Goal: Task Accomplishment & Management: Complete application form

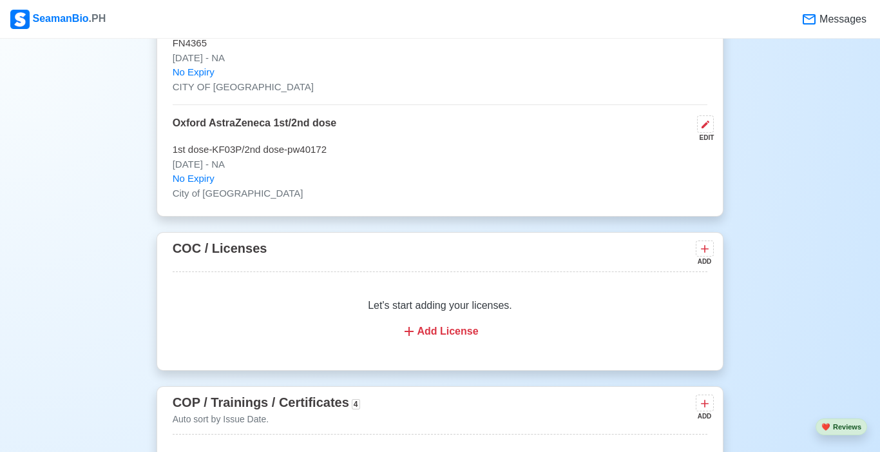
scroll to position [1649, 0]
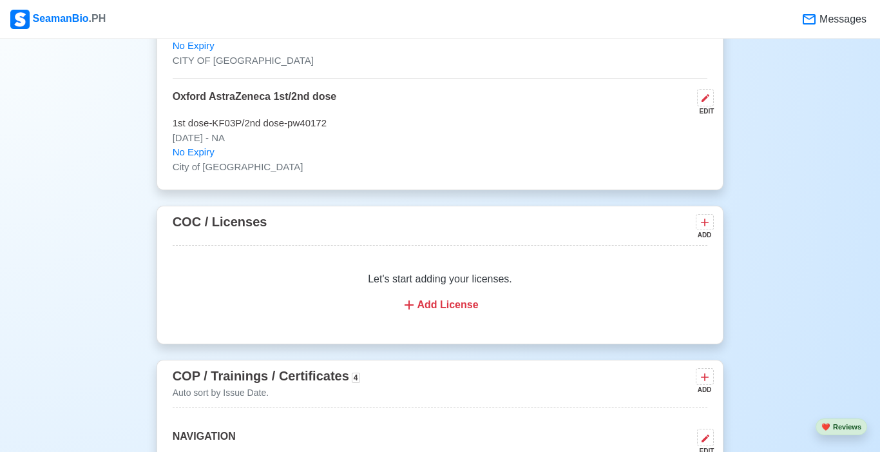
click at [423, 297] on div "Add License" at bounding box center [440, 304] width 505 height 15
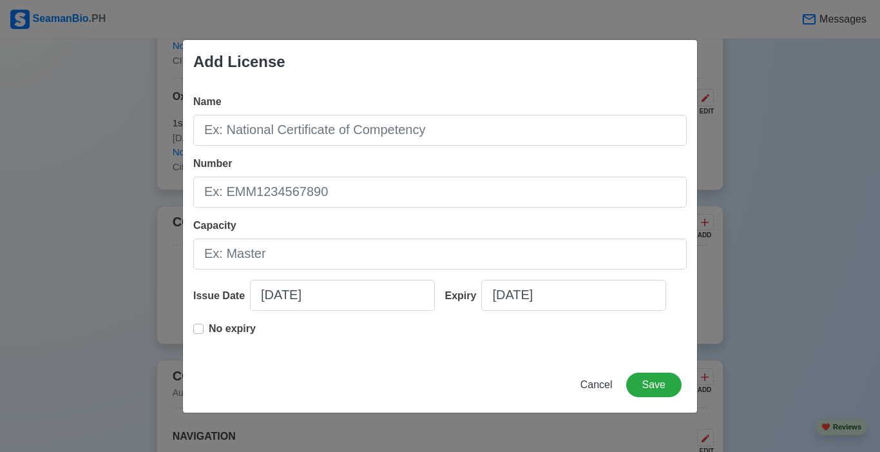
click at [581, 382] on button "Cancel" at bounding box center [596, 385] width 49 height 24
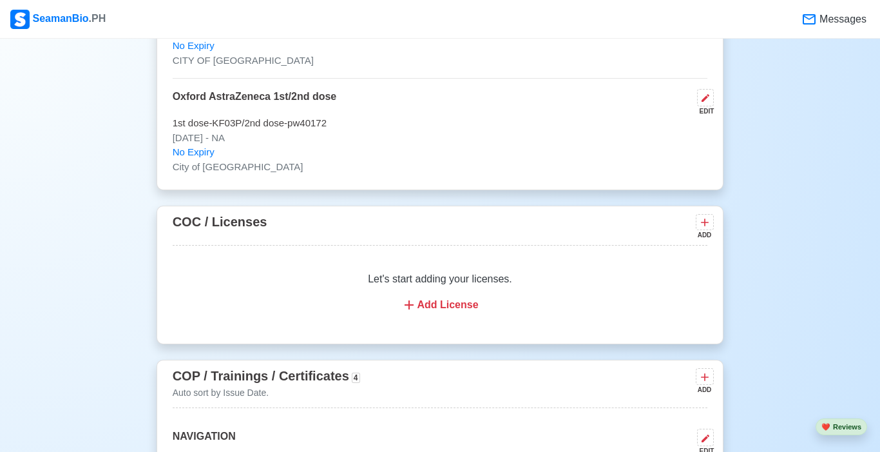
click at [773, 192] on div "New 🧑🏻‍💻 Practice Interview 🏬 Apply to Agencies 🔥 Apply Jobs 🚢 Log My Travels 🔥…" at bounding box center [440, 193] width 880 height 3576
drag, startPoint x: 880, startPoint y: 135, endPoint x: 880, endPoint y: 215, distance: 79.9
click at [773, 215] on div "New 🧑🏻‍💻 Practice Interview 🏬 Apply to Agencies 🔥 Apply Jobs 🚢 Log My Travels 🔥…" at bounding box center [440, 193] width 880 height 3576
click at [773, 205] on div "New 🧑🏻‍💻 Practice Interview 🏬 Apply to Agencies 🔥 Apply Jobs 🚢 Log My Travels 🔥…" at bounding box center [440, 193] width 880 height 3576
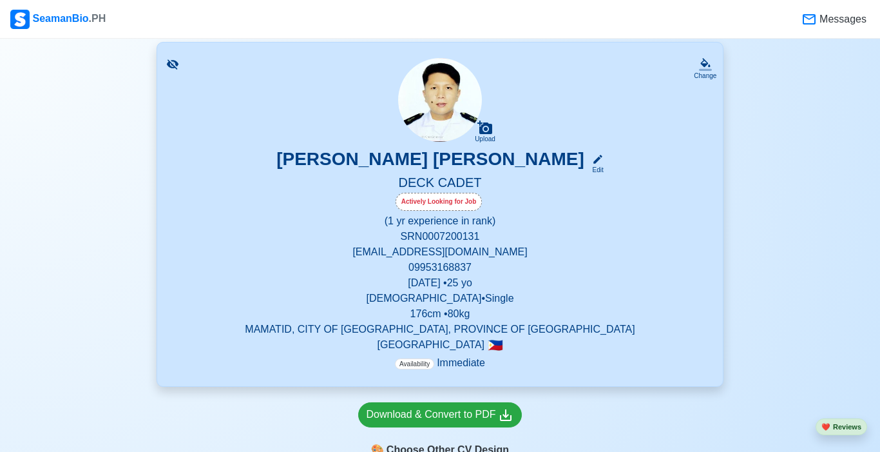
scroll to position [130, 0]
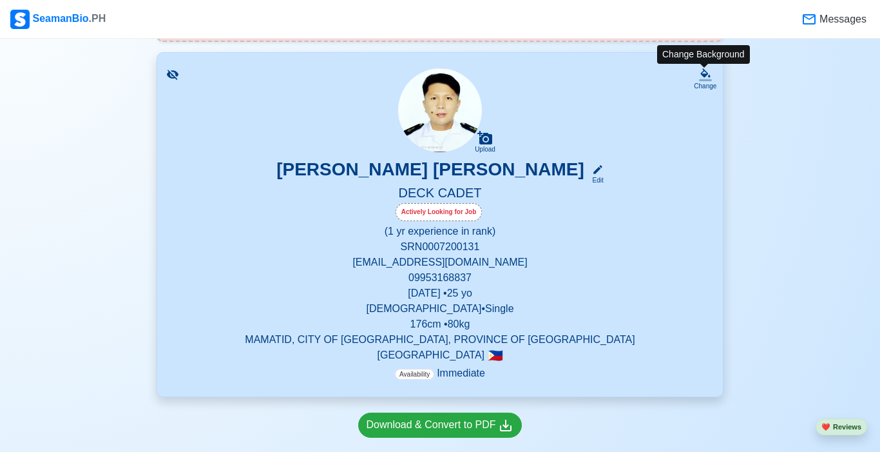
click at [703, 81] on div "Change" at bounding box center [705, 86] width 23 height 10
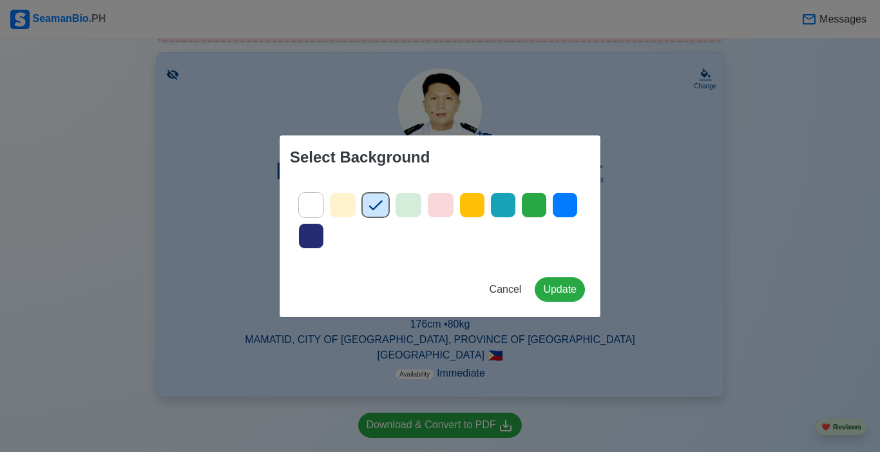
click at [572, 210] on icon at bounding box center [565, 204] width 19 height 19
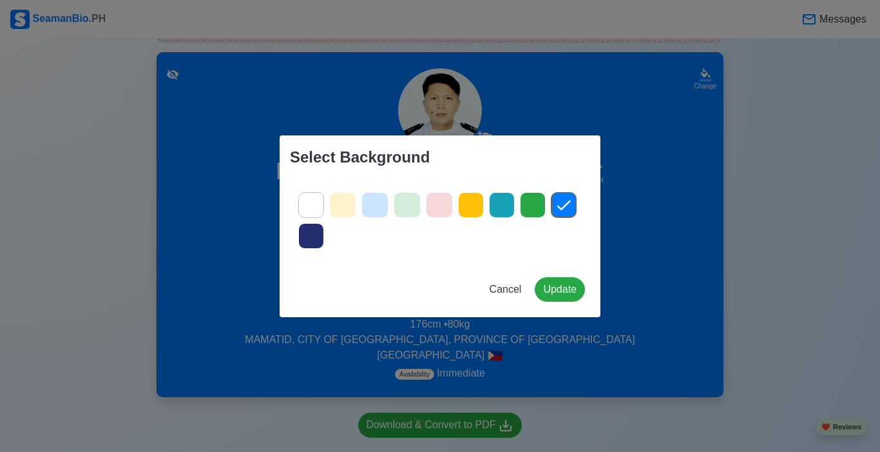
click at [443, 204] on icon at bounding box center [440, 205] width 14 height 10
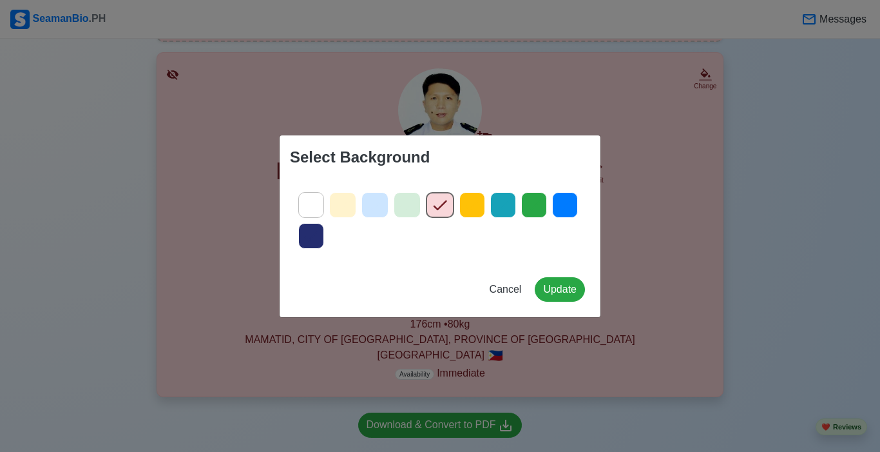
click at [502, 206] on icon at bounding box center [503, 204] width 19 height 19
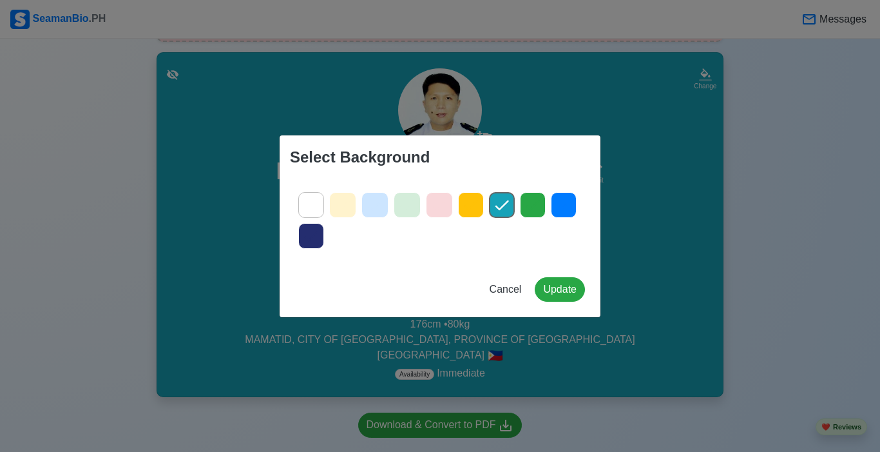
click at [307, 238] on icon at bounding box center [312, 236] width 14 height 10
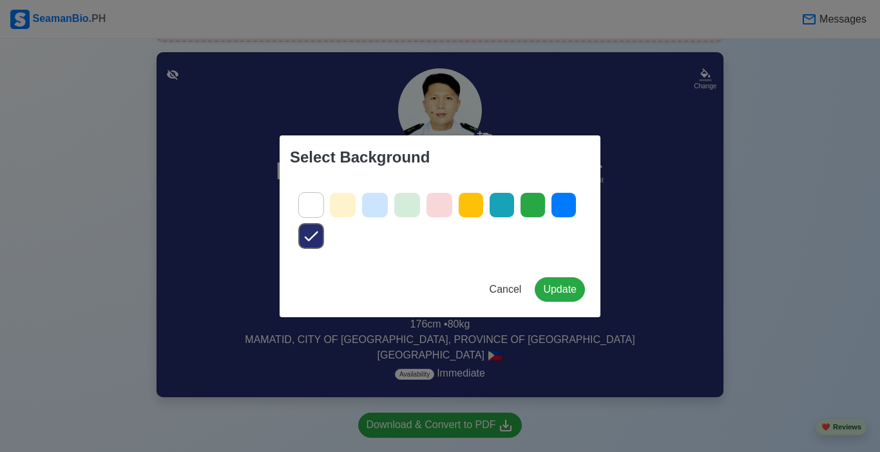
click at [335, 206] on icon at bounding box center [342, 204] width 19 height 19
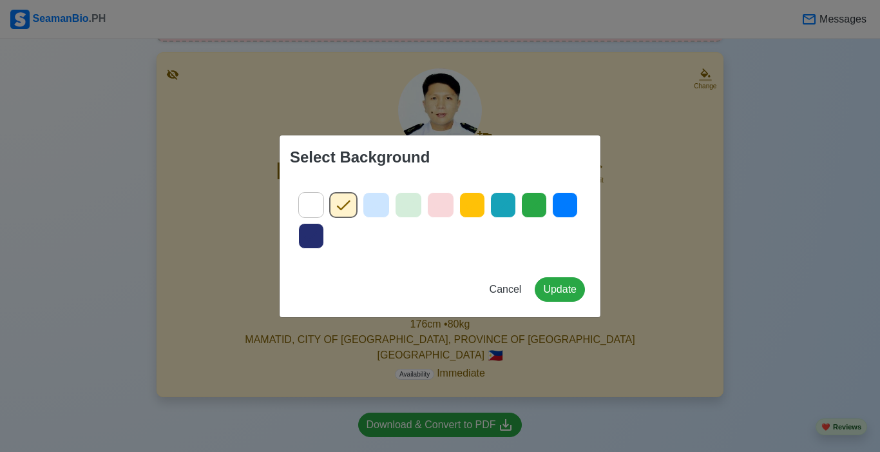
click at [318, 206] on icon at bounding box center [311, 204] width 19 height 19
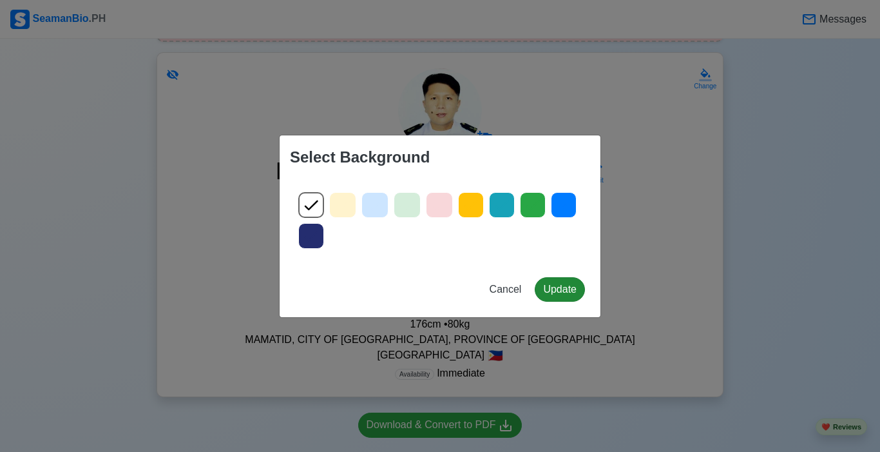
click at [572, 286] on button "Update" at bounding box center [560, 289] width 50 height 24
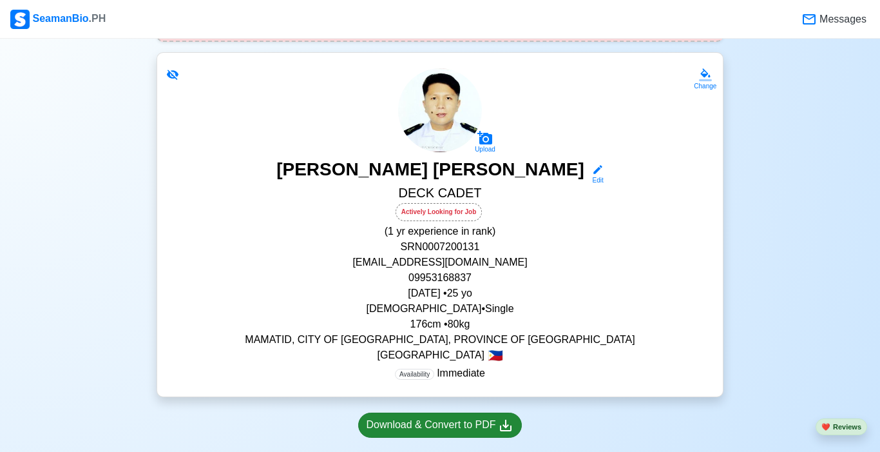
click at [437, 420] on div "Download & Convert to PDF" at bounding box center [441, 425] width 148 height 16
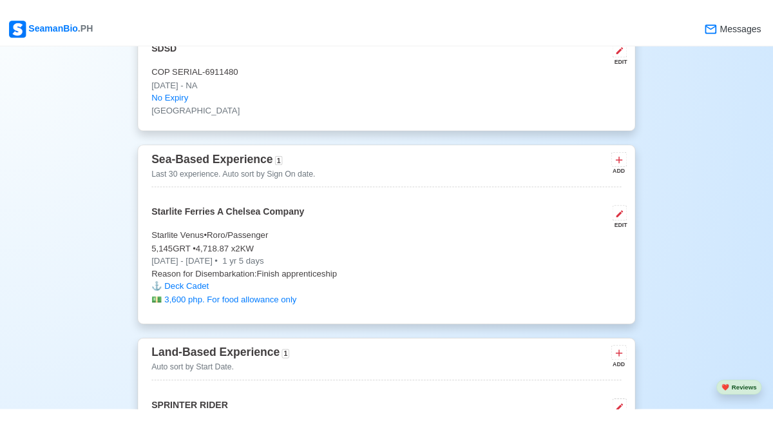
scroll to position [2371, 0]
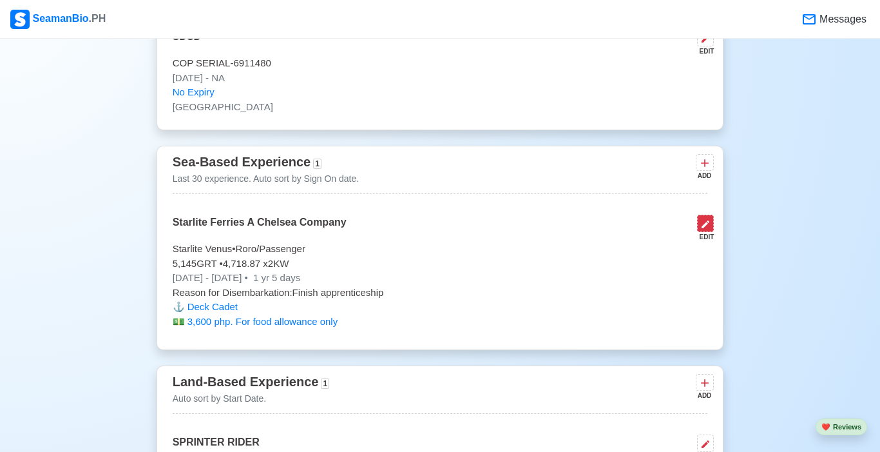
click at [704, 215] on button at bounding box center [705, 223] width 17 height 17
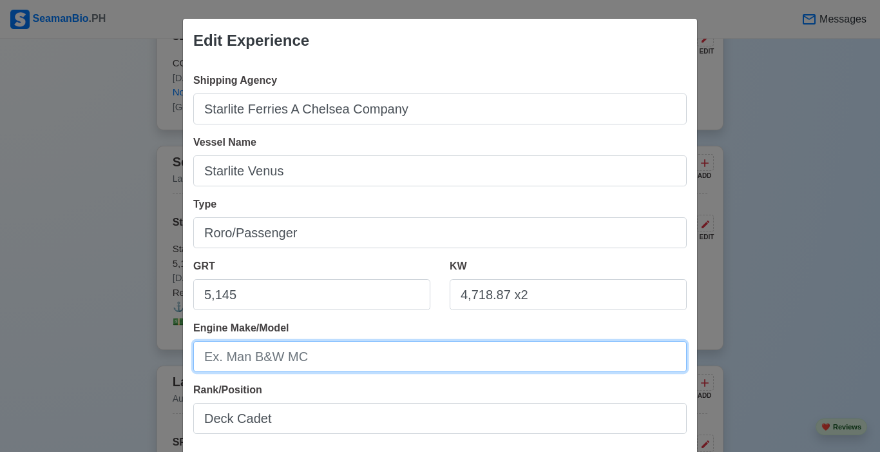
click at [481, 362] on input "Engine Make/Model" at bounding box center [440, 356] width 494 height 31
type input "t"
type input "Two Yammer Marine Diesel 2DE : 4 SA 8 CY"
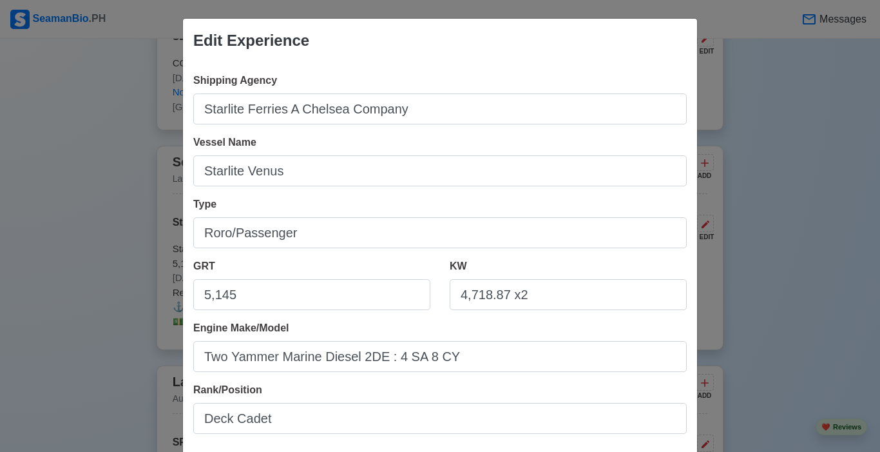
click at [773, 97] on div "Edit Experience Shipping Agency Starlite Ferries A Chelsea Company Vessel Name …" at bounding box center [440, 226] width 880 height 452
drag, startPoint x: 880, startPoint y: 131, endPoint x: 871, endPoint y: 156, distance: 25.9
click at [773, 146] on div "Edit Experience Shipping Agency Starlite Ferries A Chelsea Company Vessel Name …" at bounding box center [440, 226] width 880 height 452
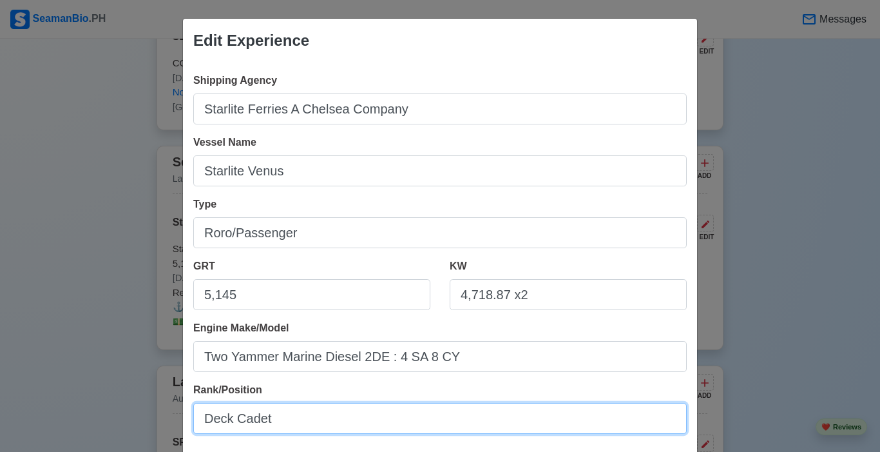
click at [516, 420] on input "Deck Cadet" at bounding box center [440, 418] width 494 height 31
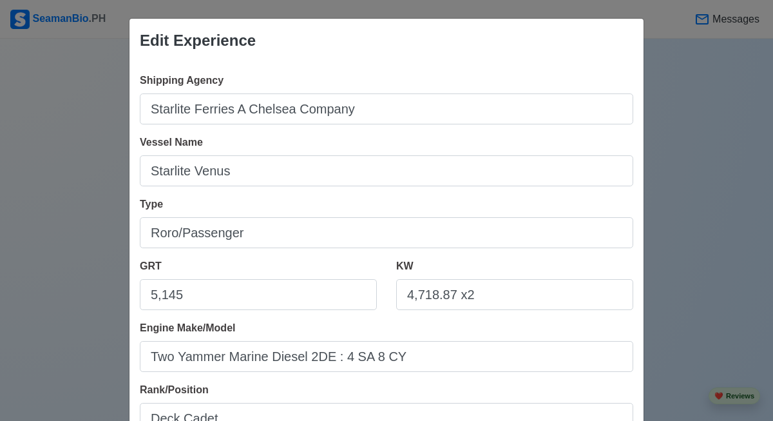
click at [770, 156] on div "Edit Experience Shipping Agency Starlite Ferries A Chelsea Company Vessel Name …" at bounding box center [386, 210] width 773 height 421
drag, startPoint x: 770, startPoint y: 156, endPoint x: 770, endPoint y: 170, distance: 13.5
click at [770, 170] on div "Edit Experience Shipping Agency Starlite Ferries A Chelsea Company Vessel Name …" at bounding box center [386, 210] width 773 height 421
drag, startPoint x: 724, startPoint y: 142, endPoint x: 717, endPoint y: 142, distance: 7.1
click at [718, 142] on div "Edit Experience Shipping Agency Starlite Ferries A Chelsea Company Vessel Name …" at bounding box center [386, 210] width 773 height 421
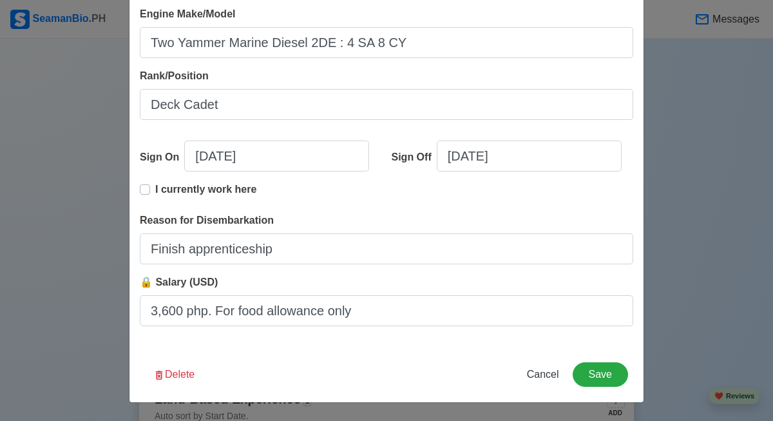
scroll to position [314, 0]
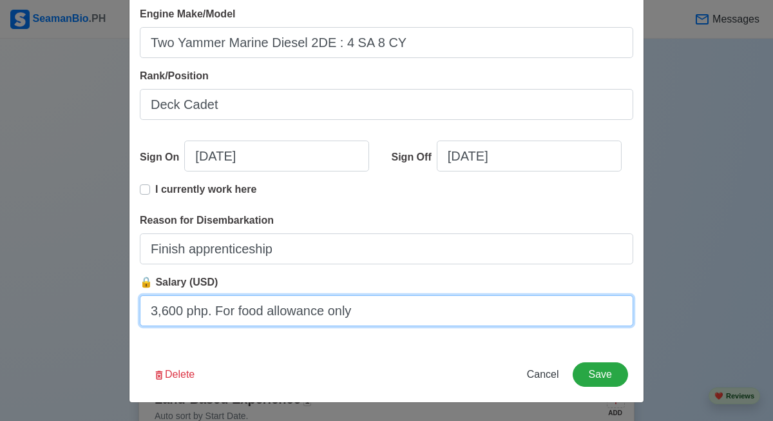
drag, startPoint x: 549, startPoint y: 316, endPoint x: 151, endPoint y: 311, distance: 398.3
click at [151, 311] on input "3,600 php. For food allowance only" at bounding box center [387, 310] width 494 height 31
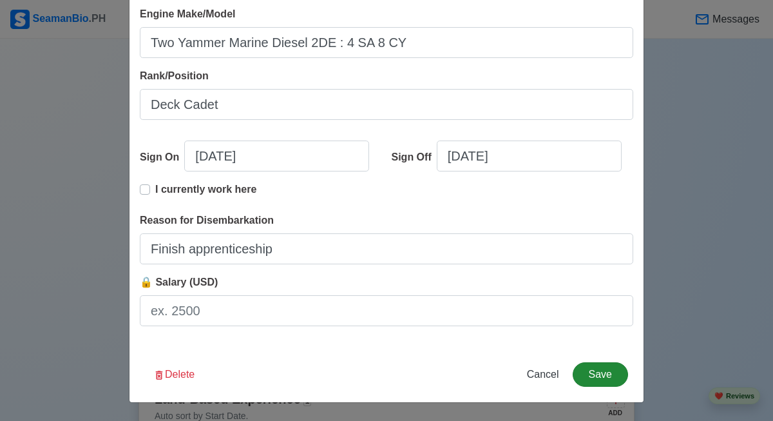
click at [586, 373] on button "Save" at bounding box center [600, 374] width 55 height 24
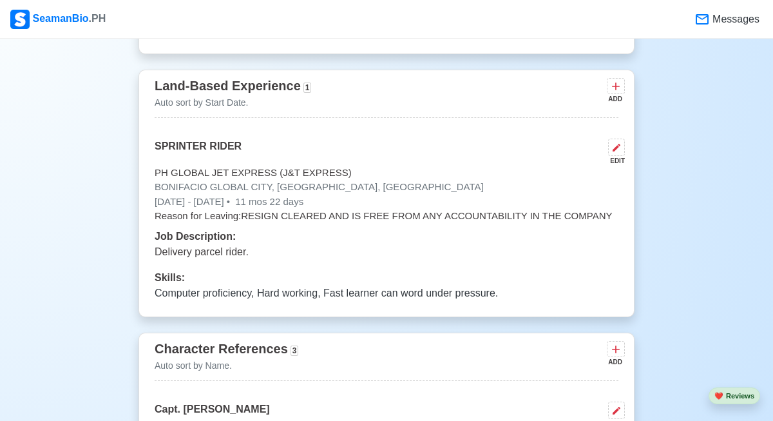
scroll to position [2697, 0]
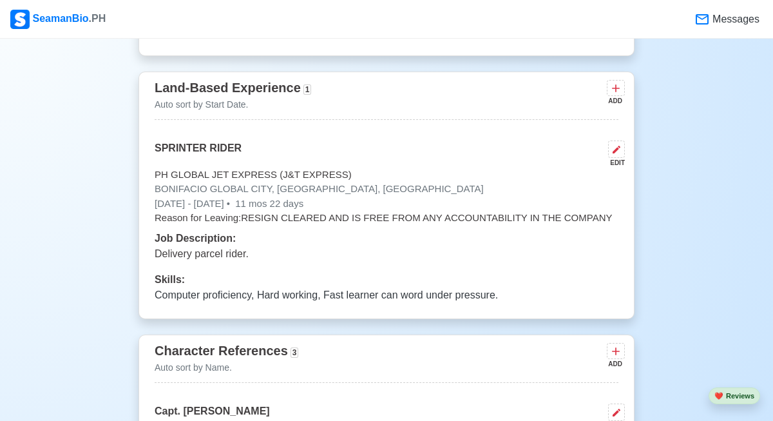
click at [429, 287] on p "Computer proficiency, Hard working, Fast learner can word under pressure." at bounding box center [387, 294] width 464 height 15
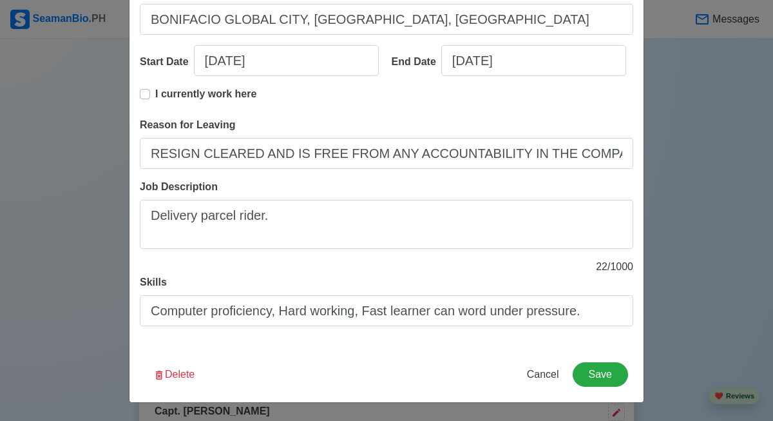
scroll to position [213, 0]
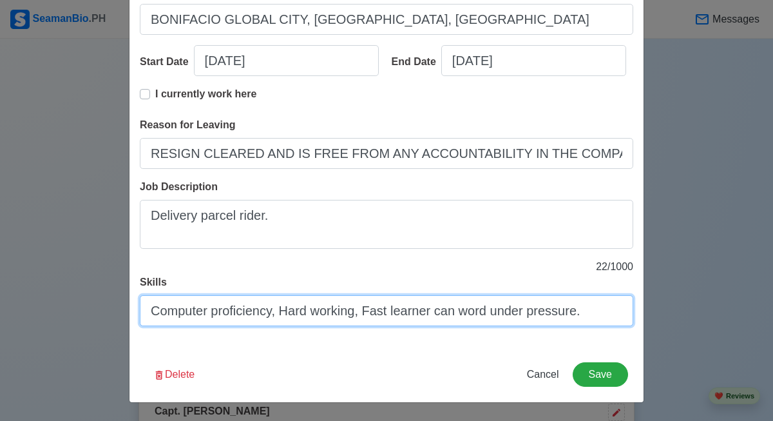
click at [480, 311] on input "Computer proficiency, Hard working, Fast learner can word under pressure." at bounding box center [387, 310] width 494 height 31
type input "Computer proficiency, Hard working, Fast learner can work under pressure."
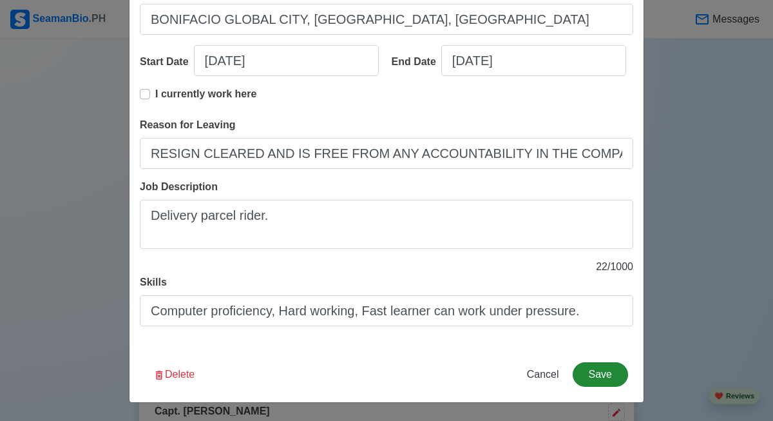
click at [601, 372] on button "Save" at bounding box center [600, 374] width 55 height 24
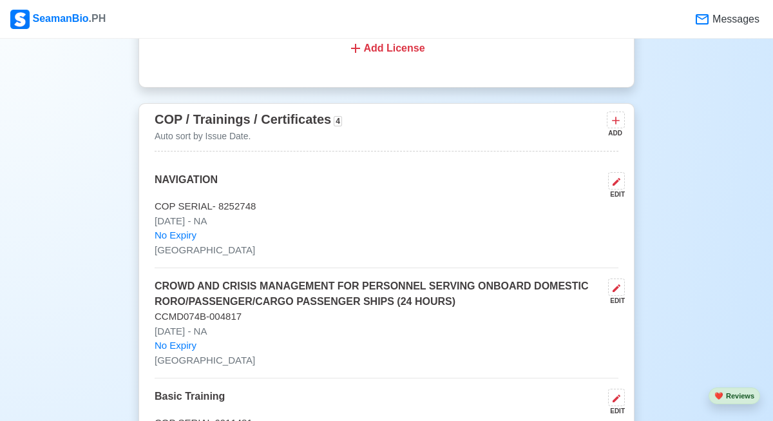
scroll to position [1919, 0]
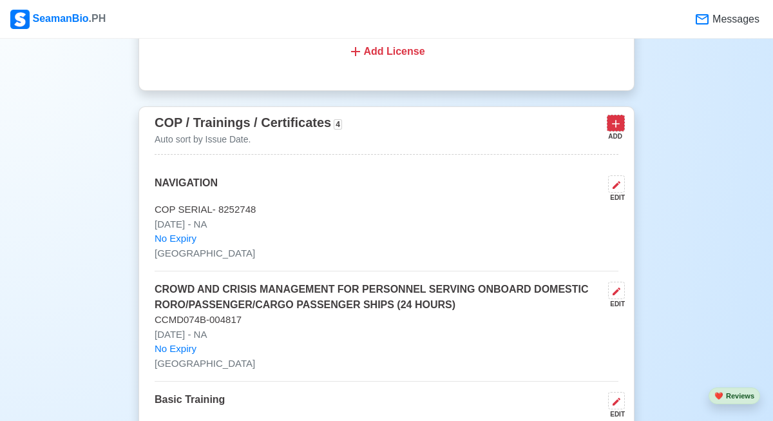
click at [622, 117] on icon at bounding box center [616, 123] width 13 height 13
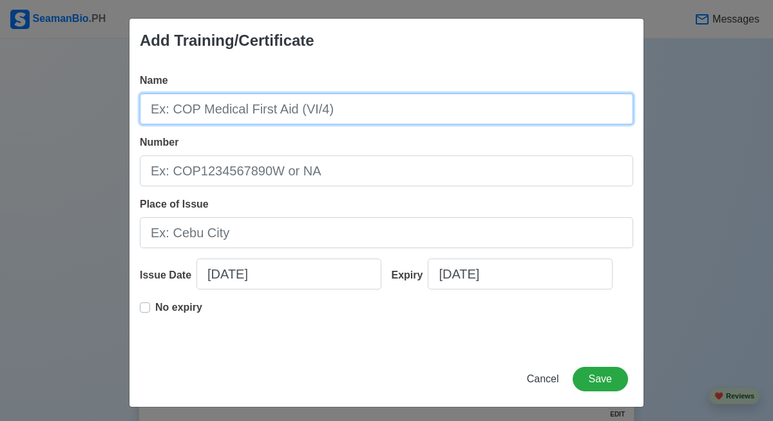
click at [348, 119] on input "Name" at bounding box center [387, 108] width 494 height 31
type input "COC Survival Craft And Rescue Boats Other Than Fast Rescue Boats"
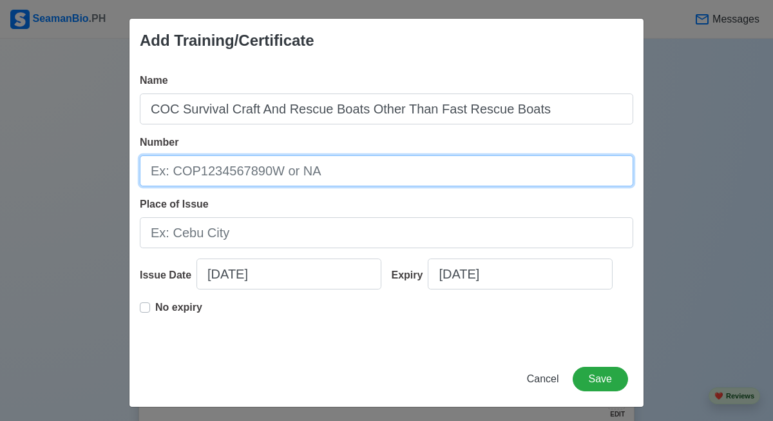
click at [286, 179] on input "Number" at bounding box center [387, 170] width 494 height 31
type input "SCRB-069-08252571"
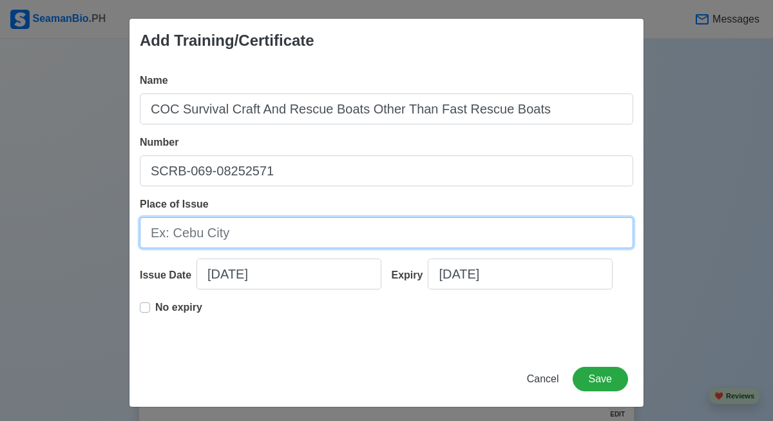
click at [202, 235] on input "Place of Issue" at bounding box center [387, 232] width 494 height 31
type input "[GEOGRAPHIC_DATA]"
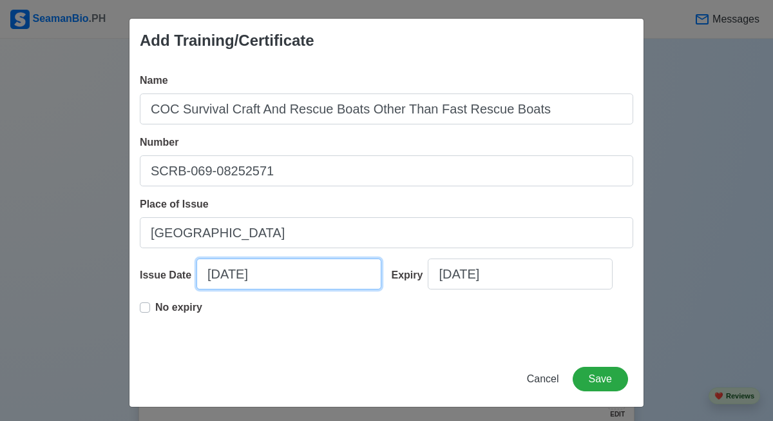
click at [224, 274] on input "[DATE]" at bounding box center [289, 273] width 185 height 31
select select "****"
select select "******"
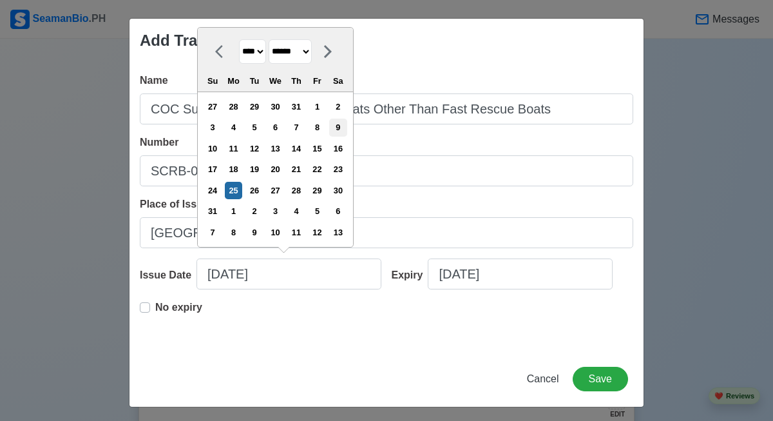
click at [347, 130] on div "9" at bounding box center [337, 127] width 17 height 17
type input "[DATE]"
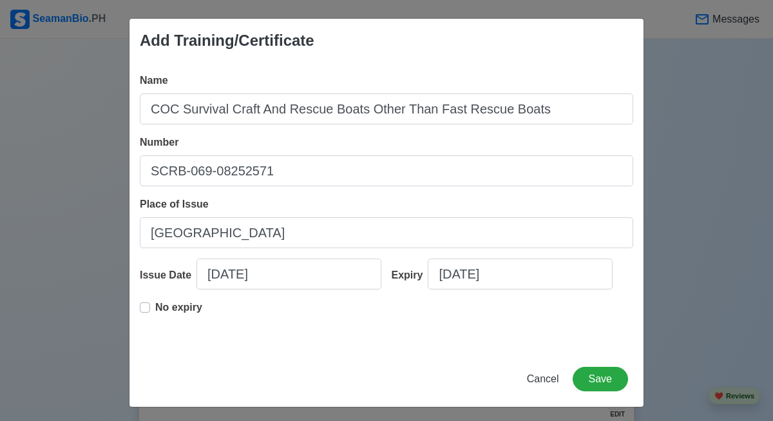
click at [184, 310] on p "No expiry" at bounding box center [178, 307] width 47 height 15
type input "[DATE]"
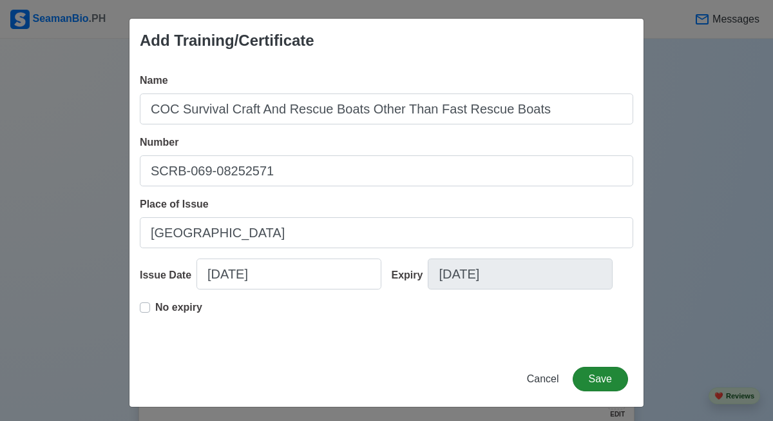
click at [612, 376] on button "Save" at bounding box center [600, 379] width 55 height 24
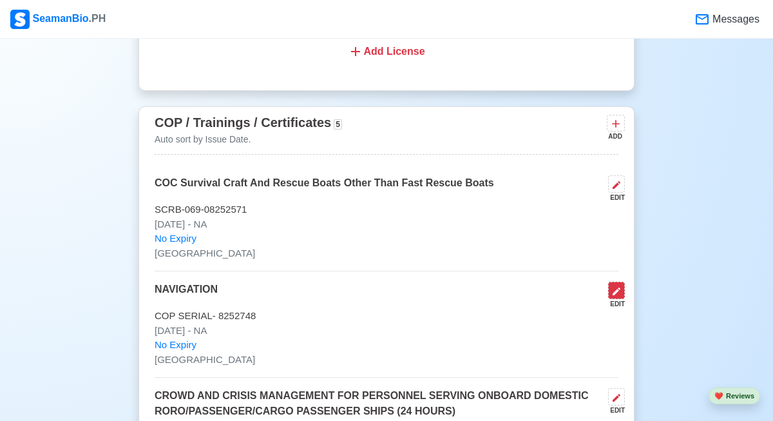
click at [621, 286] on icon at bounding box center [617, 291] width 10 height 10
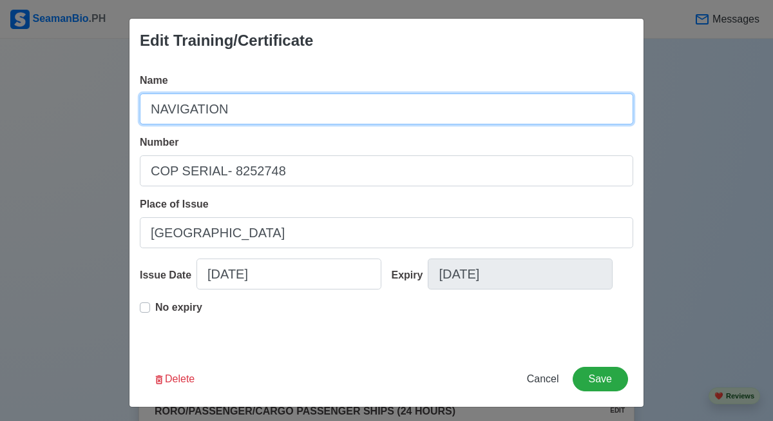
click at [153, 106] on input "NAVIGATION" at bounding box center [387, 108] width 494 height 31
click at [271, 107] on input "COP NAVIGATION" at bounding box center [387, 108] width 494 height 31
click at [255, 108] on input "COP NAVIGATION" at bounding box center [387, 108] width 494 height 31
click at [249, 108] on input "COP NAVIGATION" at bounding box center [387, 108] width 494 height 31
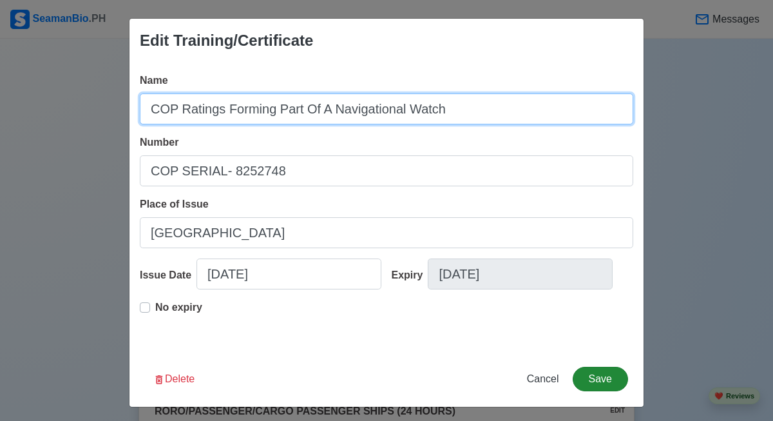
type input "COP Ratings Forming Part Of A Navigational Watch"
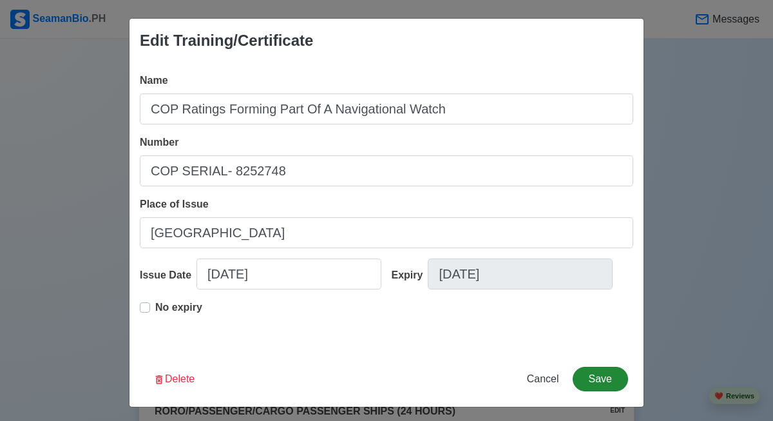
click at [594, 374] on button "Save" at bounding box center [600, 379] width 55 height 24
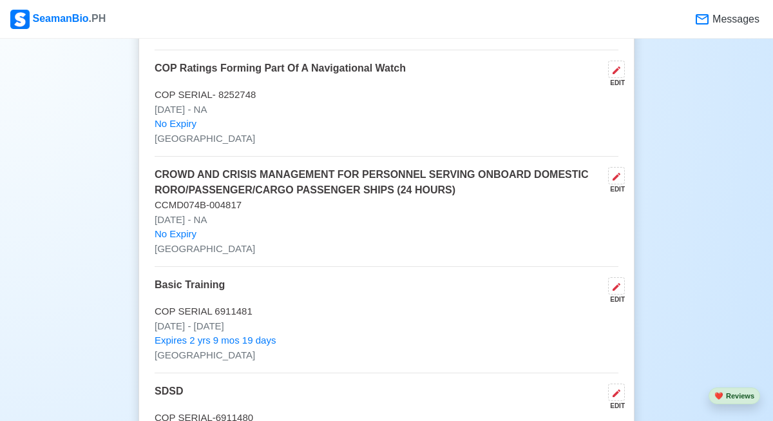
scroll to position [2137, 0]
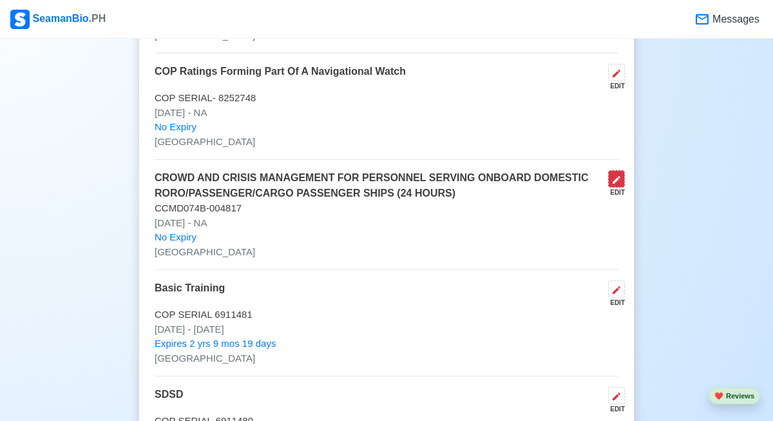
click at [619, 175] on icon at bounding box center [617, 180] width 10 height 10
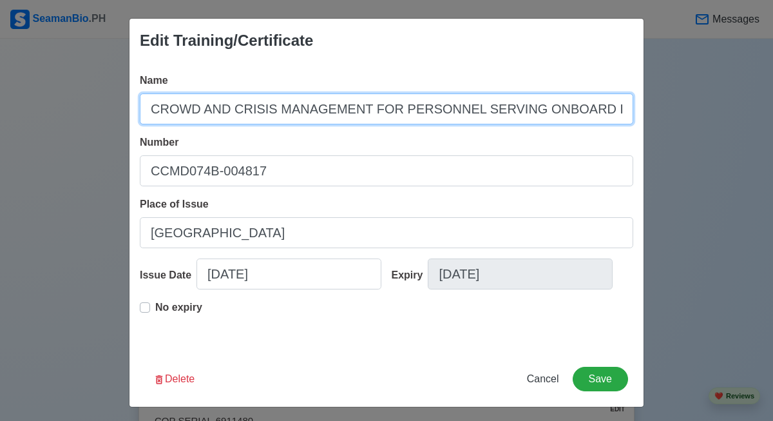
click at [150, 111] on input "CROWD AND CRISIS MANAGEMENT FOR PERSONNEL SERVING ONBOARD DOMESTIC RORO/PASSENG…" at bounding box center [387, 108] width 494 height 31
drag, startPoint x: 150, startPoint y: 111, endPoint x: 485, endPoint y: 131, distance: 335.7
click at [485, 131] on div "Name CROWD AND CRISIS MANAGEMENT FOR PERSONNEL SERVING ONBOARD DOMESTIC RORO/PA…" at bounding box center [387, 207] width 514 height 289
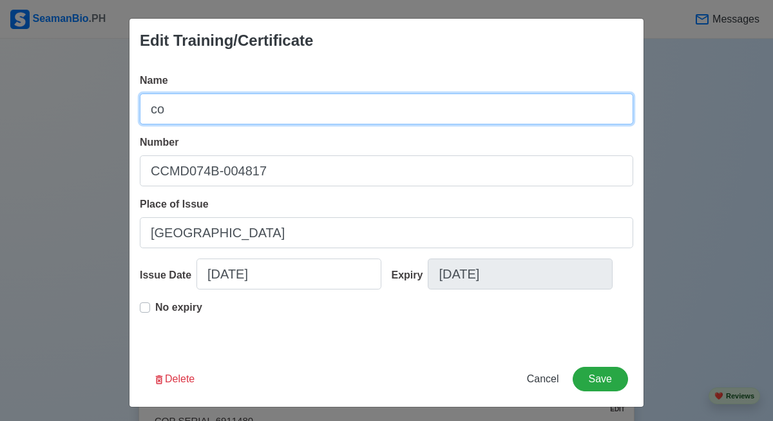
type input "c"
type input "COC -"
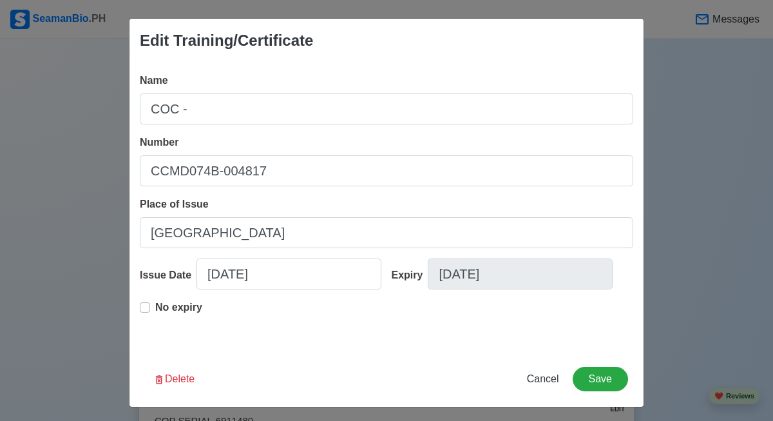
click at [545, 382] on span "Cancel" at bounding box center [543, 378] width 32 height 11
type input "[DATE]"
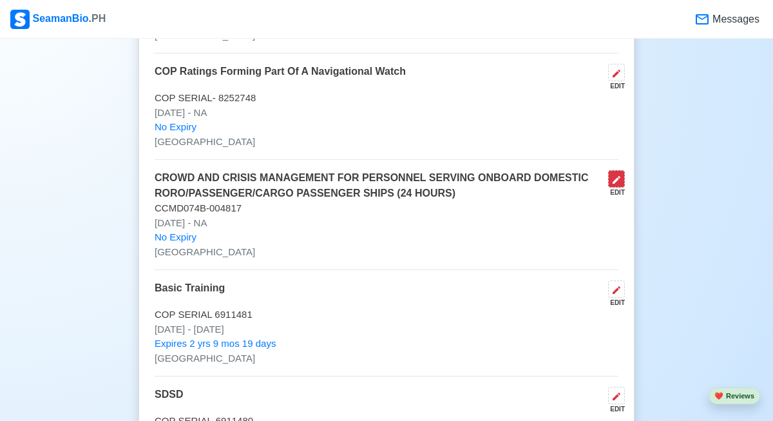
click at [616, 175] on icon at bounding box center [617, 180] width 10 height 10
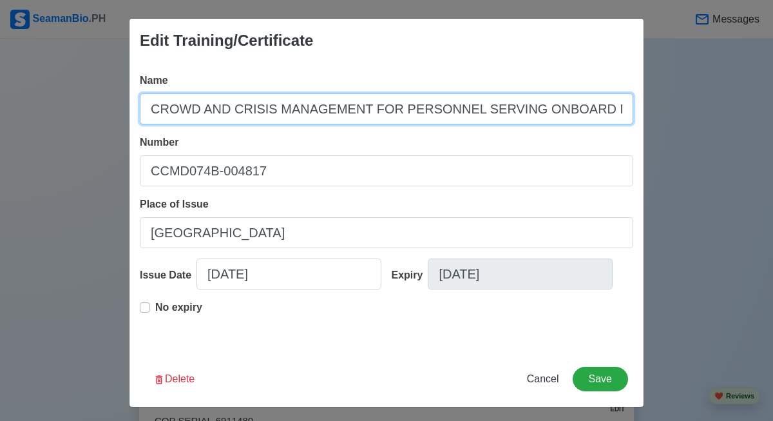
click at [151, 107] on input "CROWD AND CRISIS MANAGEMENT FOR PERSONNEL SERVING ONBOARD DOMESTIC RORO/PASSENG…" at bounding box center [387, 108] width 494 height 31
type input "COC - CROWD AND CRISIS MANAGEMENT FOR PERSONNEL SERVING ONBOARD DOMESTIC RORO/P…"
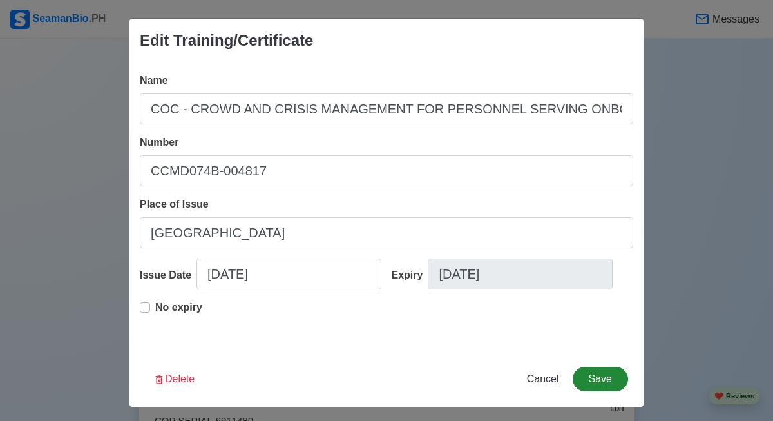
click at [592, 371] on button "Save" at bounding box center [600, 379] width 55 height 24
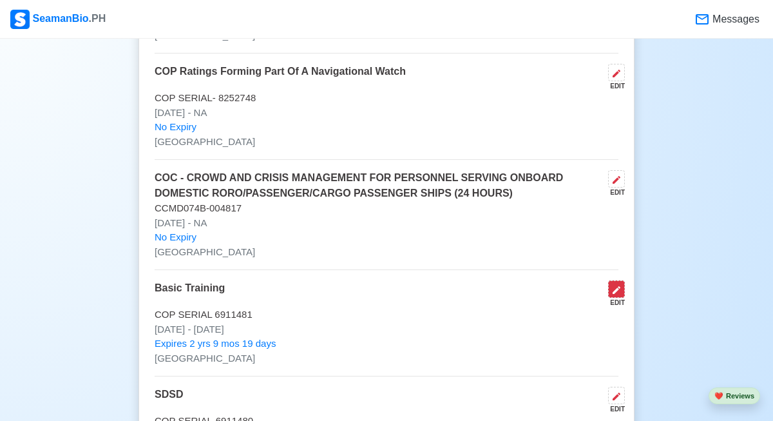
click at [615, 286] on icon at bounding box center [617, 290] width 8 height 8
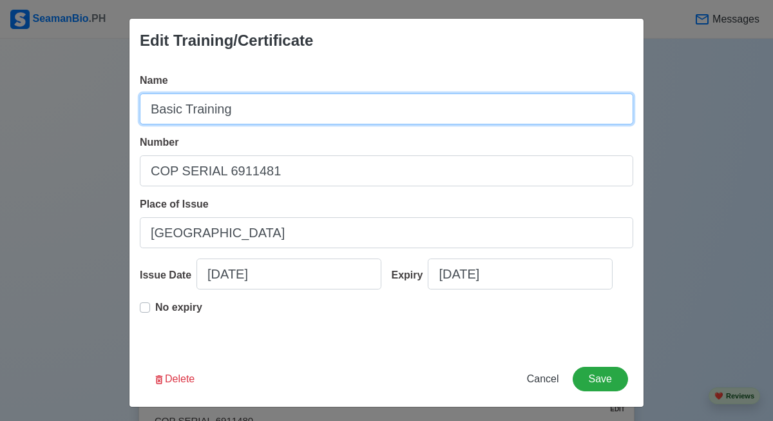
click at [151, 110] on input "Basic Training" at bounding box center [387, 108] width 494 height 31
type input "COP - Basic Training"
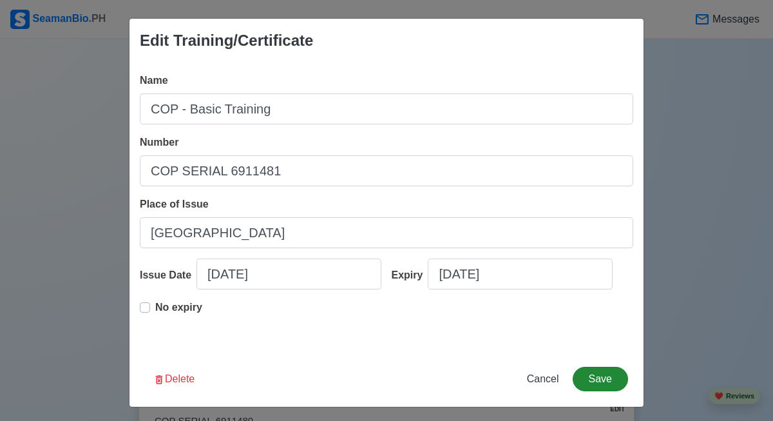
click at [617, 383] on button "Save" at bounding box center [600, 379] width 55 height 24
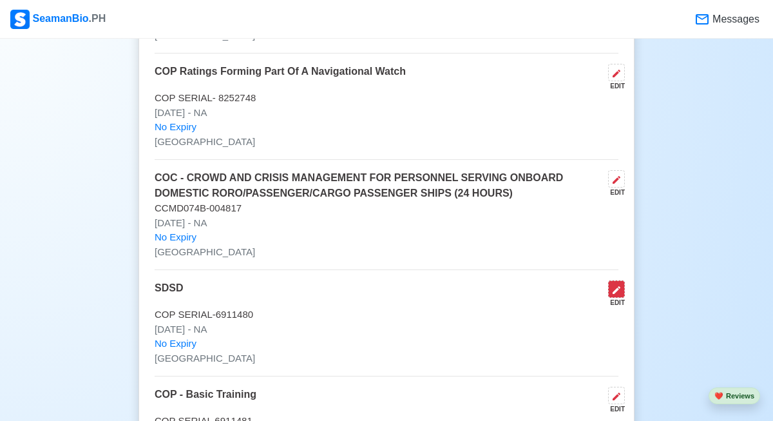
click at [622, 280] on button at bounding box center [616, 288] width 17 height 17
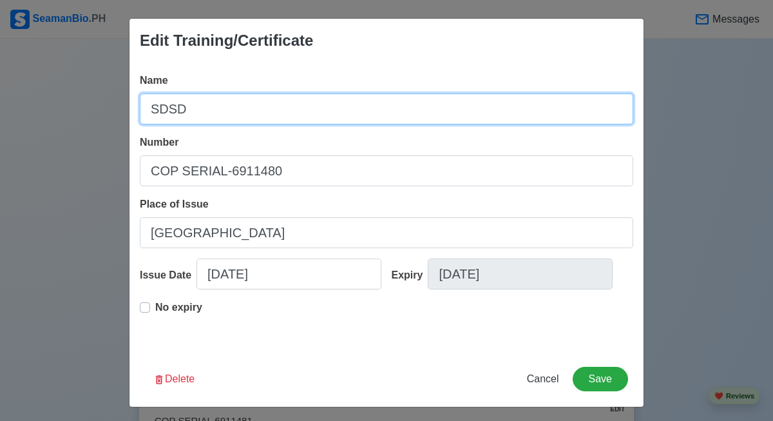
click at [328, 104] on input "SDSD" at bounding box center [387, 108] width 494 height 31
type input "S"
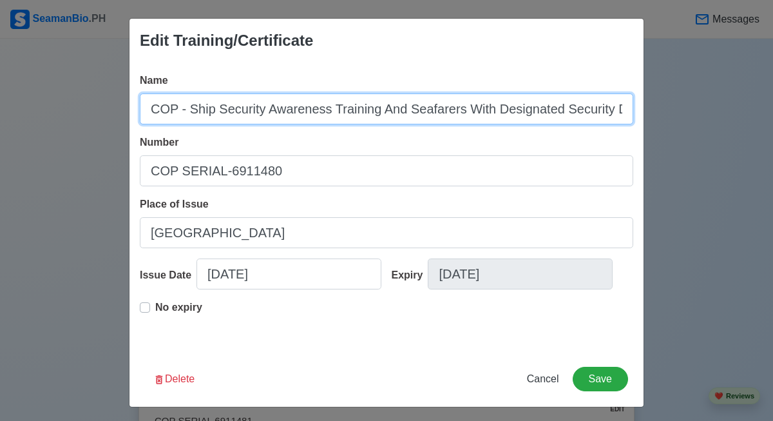
click at [611, 117] on input "COP - Ship Security Awareness Training And Seafarers With Designated Security D…" at bounding box center [387, 108] width 494 height 31
click at [617, 107] on input "COP - Ship Security Awareness Training And Seafarers With Designated Security D…" at bounding box center [387, 108] width 494 height 31
click at [610, 112] on input "COP - Ship Security Awareness Training And Seafarers With Designated Security D…" at bounding box center [387, 108] width 494 height 31
type input "COP - Ship Security Awareness Training And Seafarers With Designated Security D…"
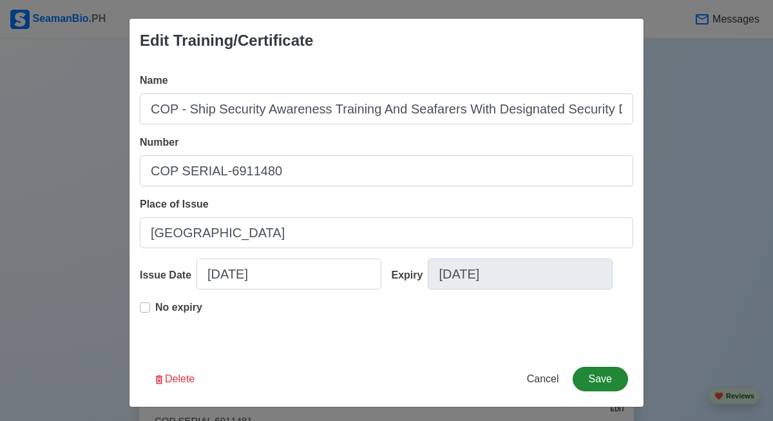
click at [596, 384] on button "Save" at bounding box center [600, 379] width 55 height 24
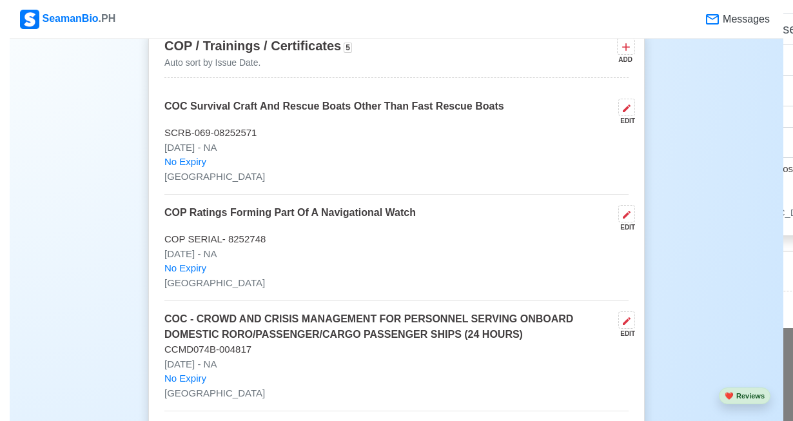
scroll to position [1965, 0]
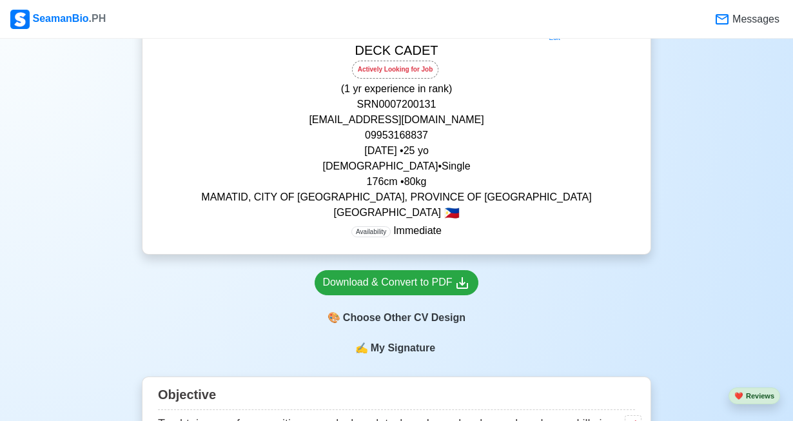
scroll to position [278, 0]
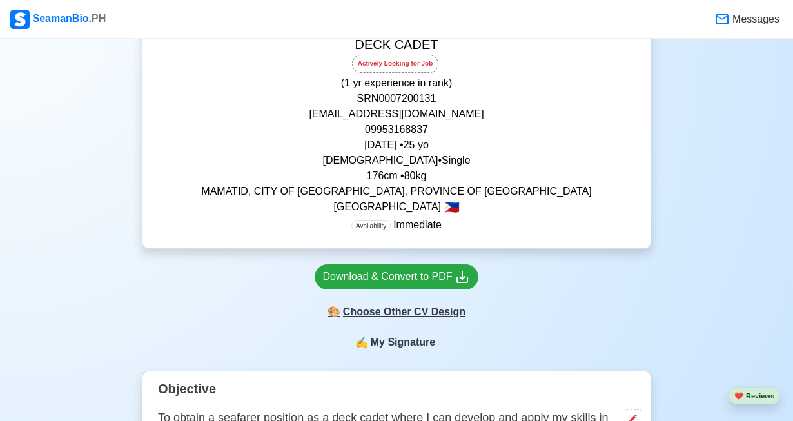
click at [451, 316] on div "🎨 Choose Other CV Design" at bounding box center [397, 312] width 164 height 24
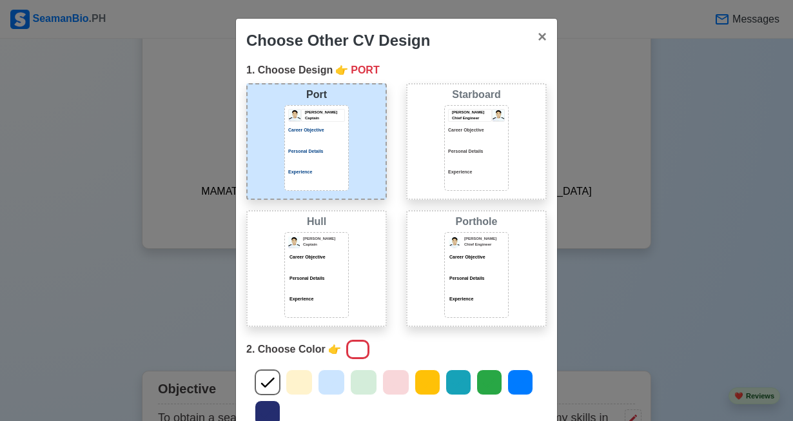
click at [505, 166] on div "[PERSON_NAME] Chief Engineer Career Objective Personal Details Experience" at bounding box center [476, 148] width 64 height 86
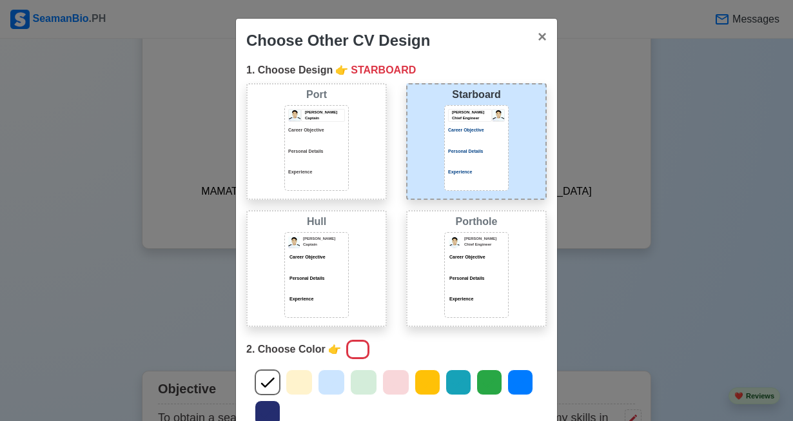
click at [362, 346] on div at bounding box center [357, 349] width 23 height 19
click at [512, 376] on icon at bounding box center [519, 382] width 19 height 19
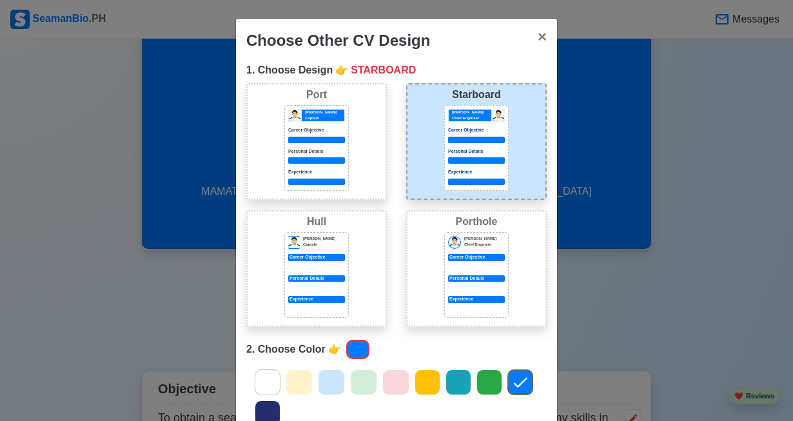
click at [391, 385] on icon at bounding box center [395, 382] width 19 height 19
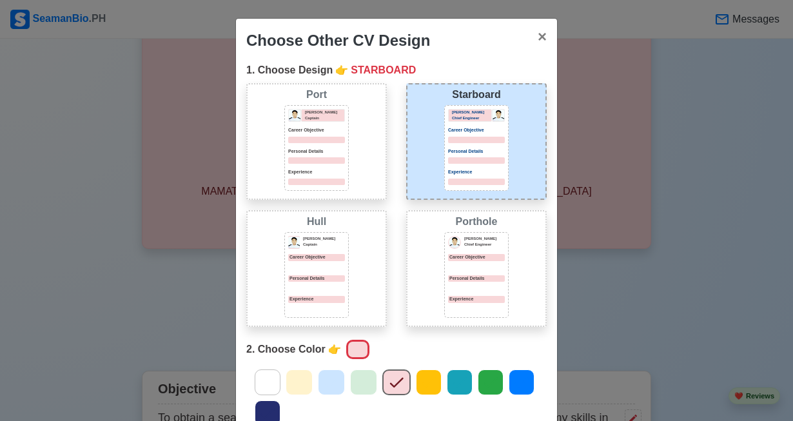
click at [427, 382] on icon at bounding box center [428, 382] width 19 height 19
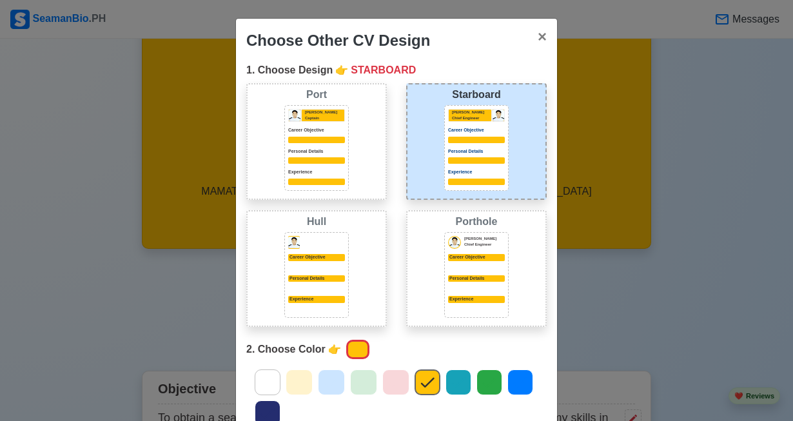
click at [461, 380] on icon at bounding box center [458, 382] width 19 height 19
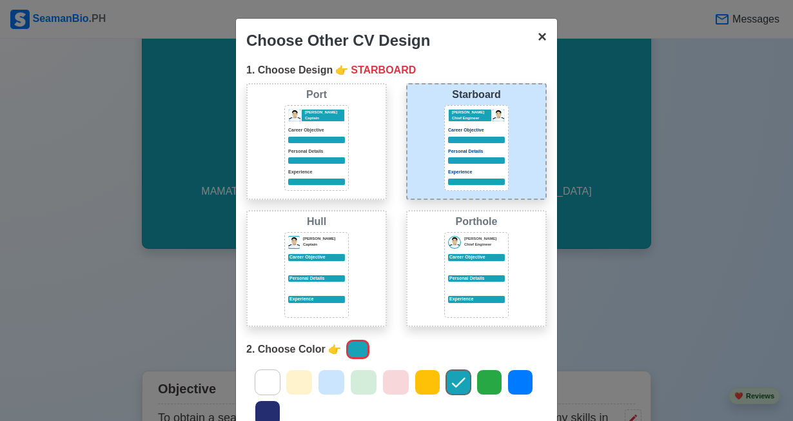
click at [539, 39] on span "×" at bounding box center [542, 36] width 9 height 17
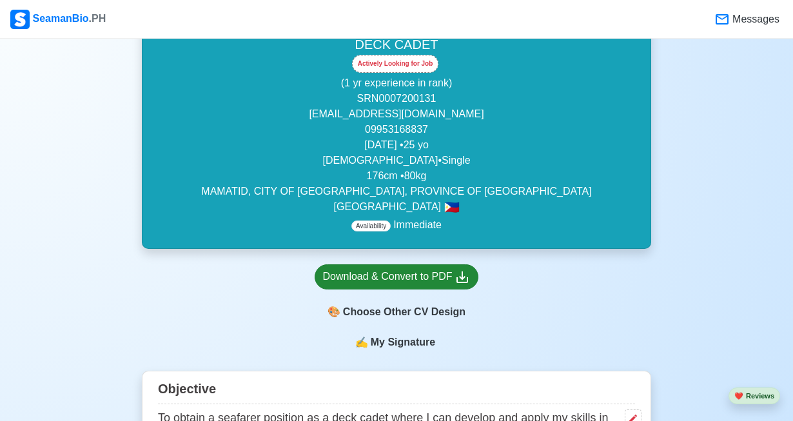
click at [463, 280] on icon at bounding box center [462, 277] width 12 height 12
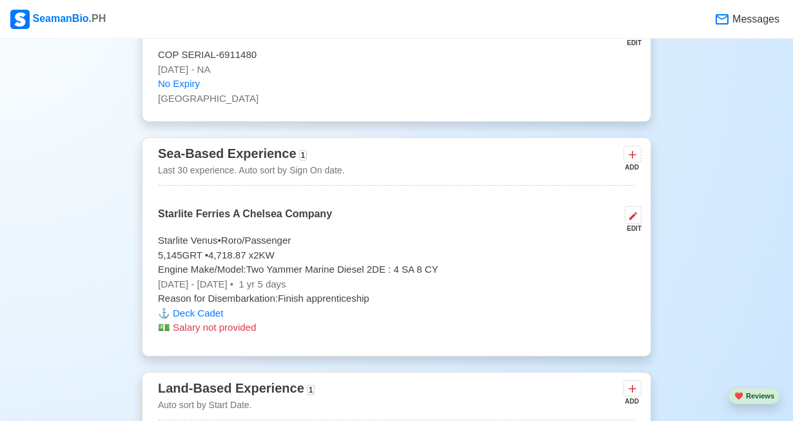
scroll to position [2566, 0]
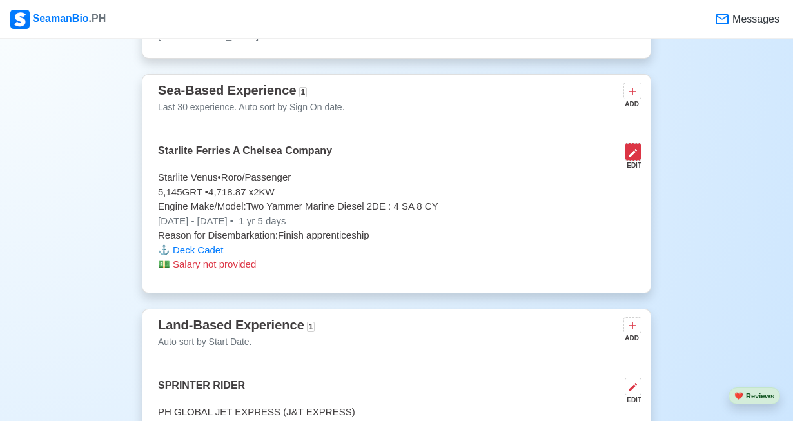
click at [637, 148] on icon at bounding box center [633, 153] width 10 height 10
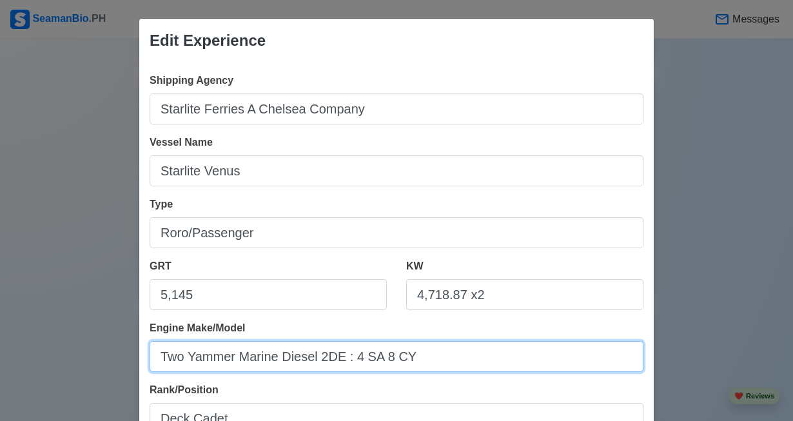
click at [227, 361] on input "Two Yammer Marine Diesel 2DE : 4 SA 8 CY" at bounding box center [397, 356] width 494 height 31
click at [210, 357] on input "Two Yammar Marine Diesel 2DE : 4 SA 8 CY" at bounding box center [397, 356] width 494 height 31
type input "Two Yanmar Marine Diesel 2DE : 4 SA 8 CY"
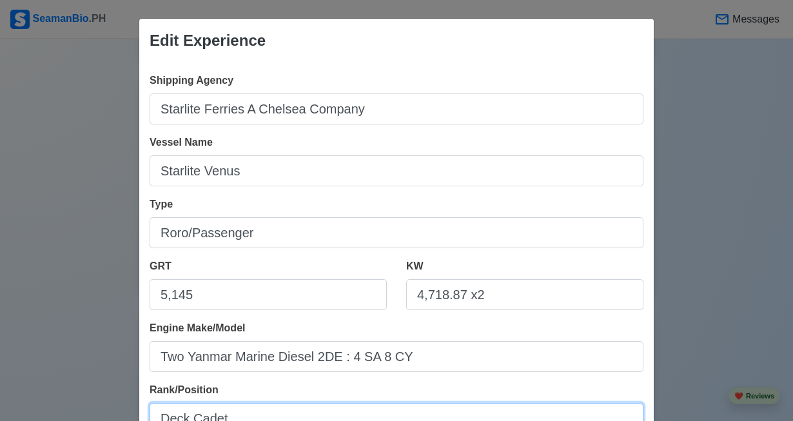
scroll to position [5, 0]
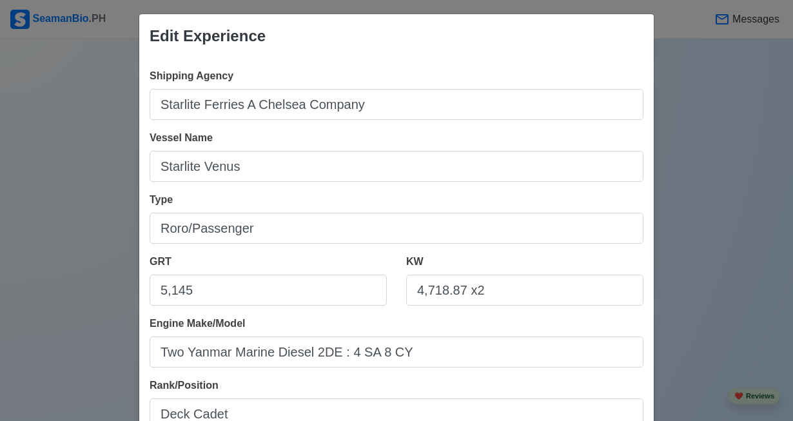
select select "****"
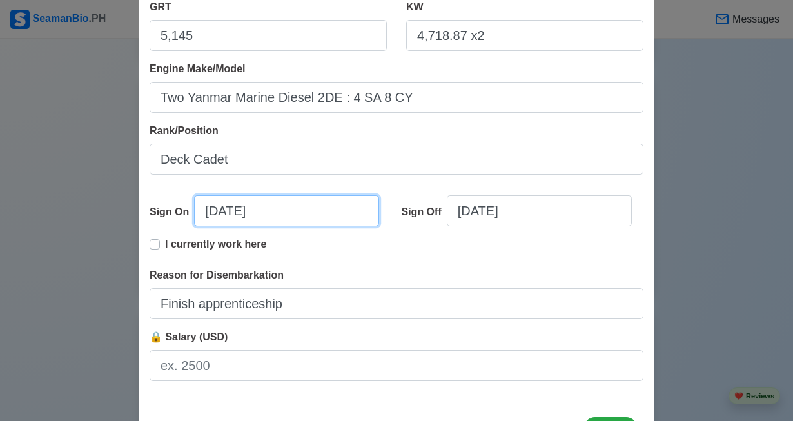
select select "****"
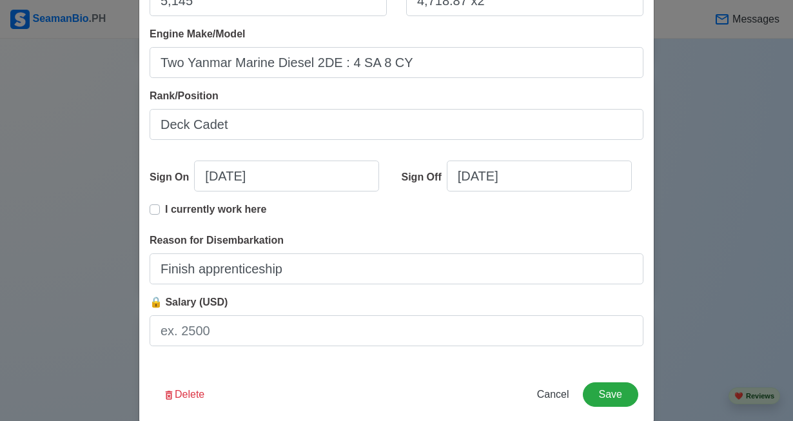
scroll to position [314, 0]
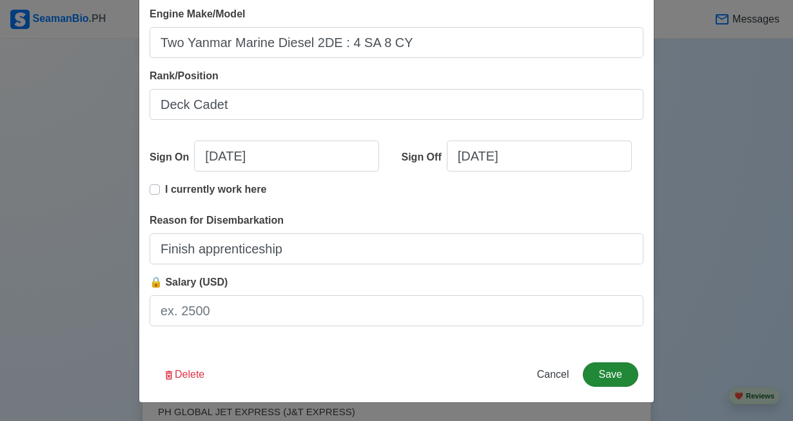
click at [615, 367] on button "Save" at bounding box center [610, 374] width 55 height 24
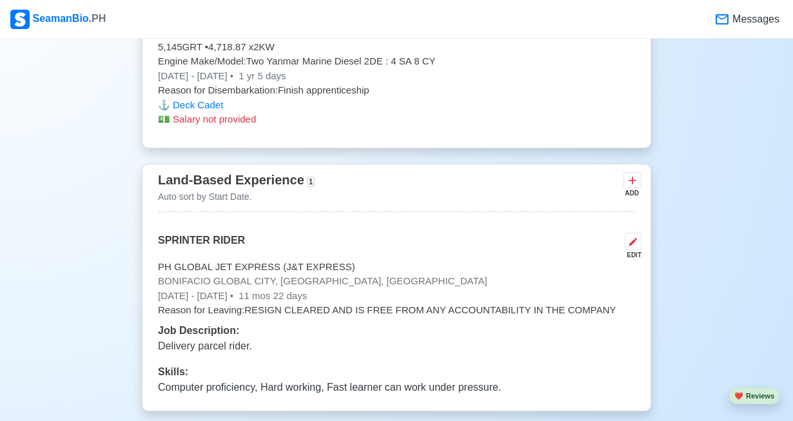
scroll to position [2762, 0]
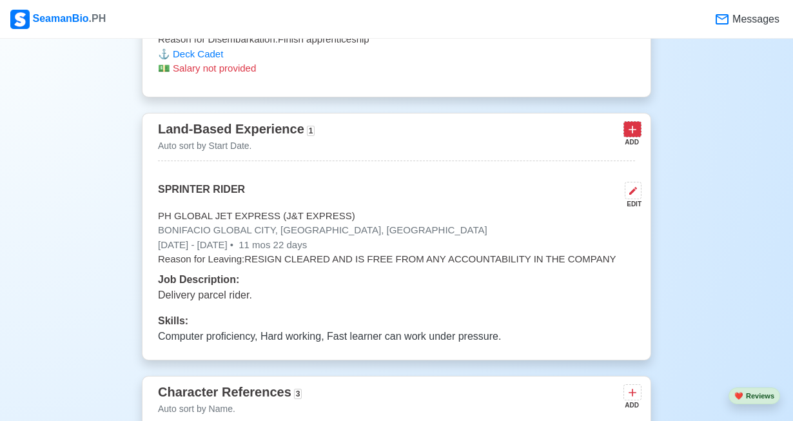
click at [624, 121] on button at bounding box center [632, 129] width 18 height 16
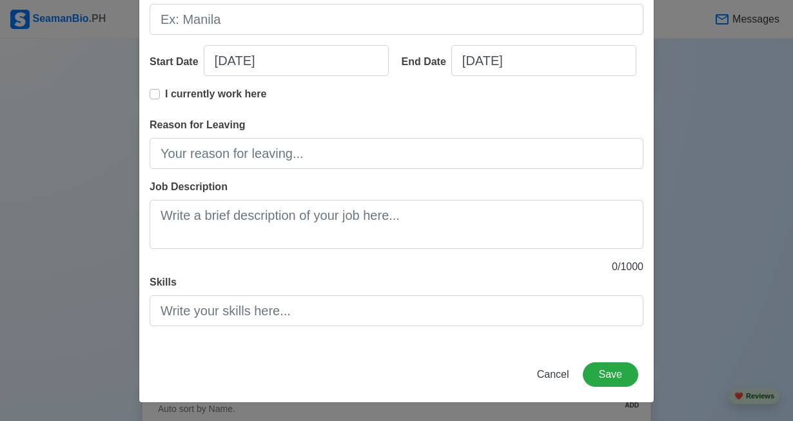
scroll to position [213, 0]
click at [560, 372] on span "Cancel" at bounding box center [553, 374] width 32 height 11
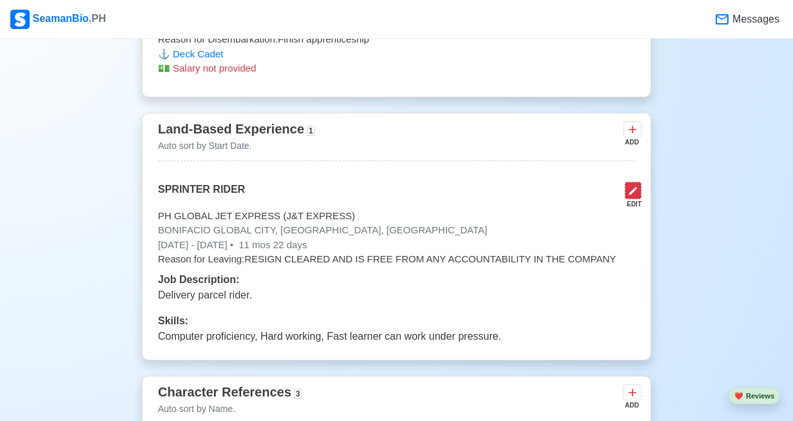
click at [630, 186] on icon at bounding box center [633, 191] width 10 height 10
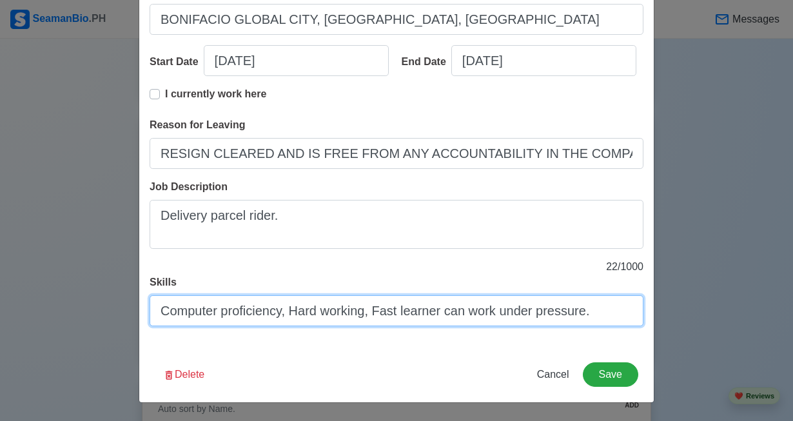
click at [369, 311] on input "Computer proficiency, Hard working, Fast learner can work under pressure." at bounding box center [397, 310] width 494 height 31
type input "Computer proficiency, Hard working, Driving skills, [PERSON_NAME] learner can w…"
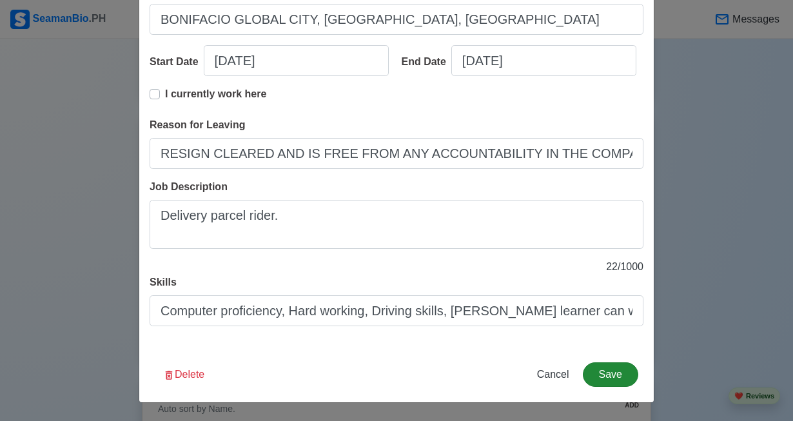
click at [625, 373] on button "Save" at bounding box center [610, 374] width 55 height 24
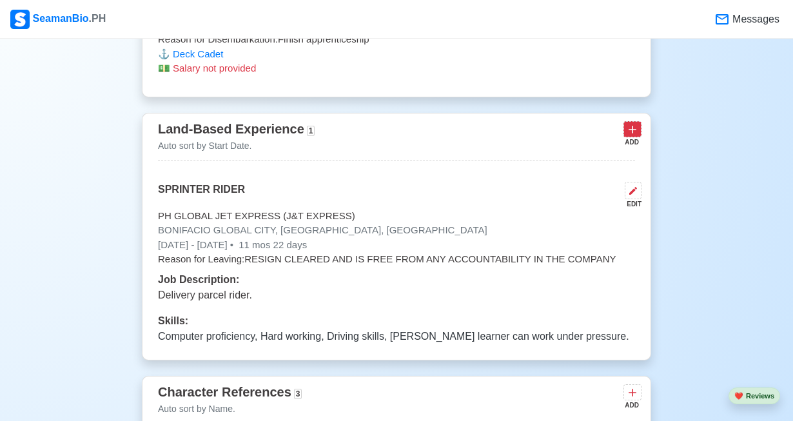
click at [635, 126] on icon at bounding box center [632, 130] width 8 height 8
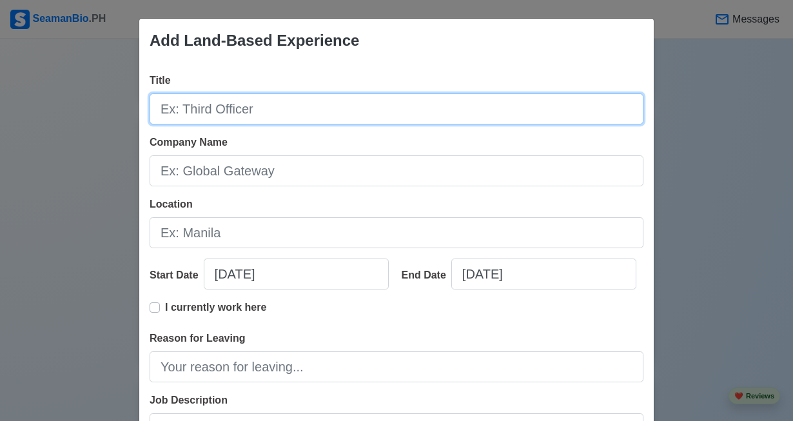
click at [514, 117] on input "Title" at bounding box center [397, 108] width 494 height 31
type input "Part Time Lalamove Rider"
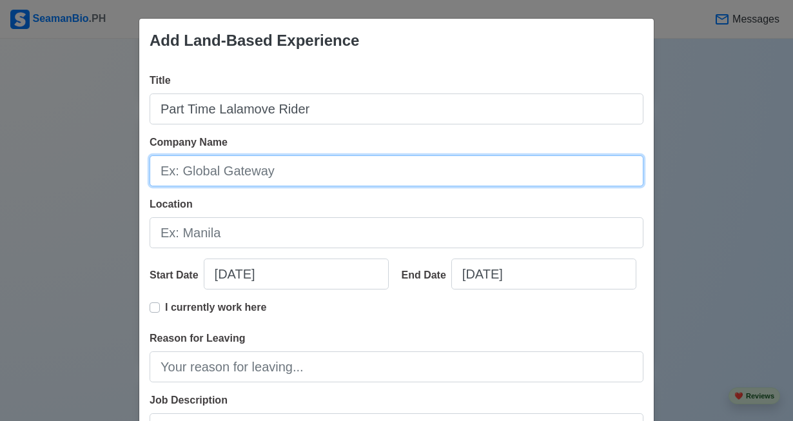
click at [452, 170] on input "Company Name" at bounding box center [397, 170] width 494 height 31
type input "LALAMOVE"
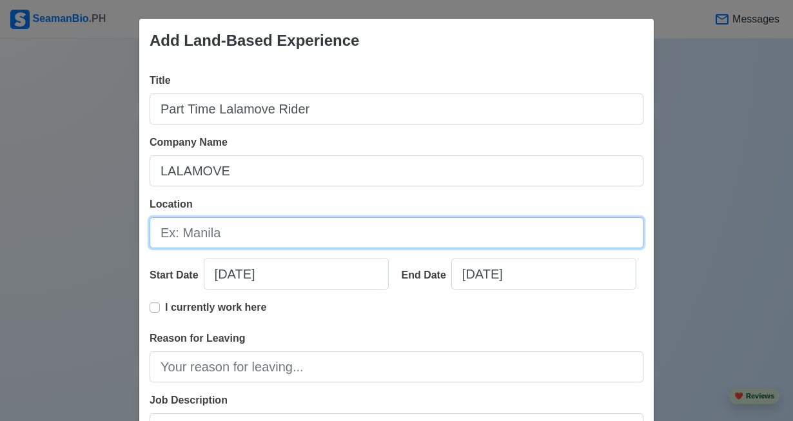
click at [393, 234] on input "Location" at bounding box center [397, 232] width 494 height 31
type input "[GEOGRAPHIC_DATA]"
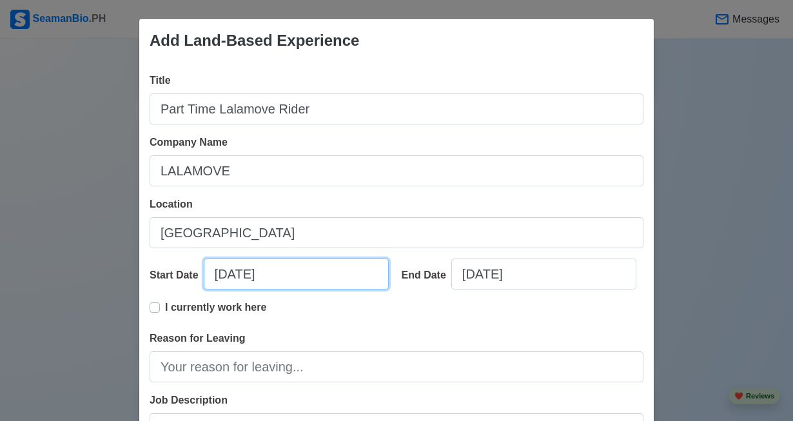
click at [272, 271] on input "[DATE]" at bounding box center [296, 273] width 185 height 31
select select "****"
select select "******"
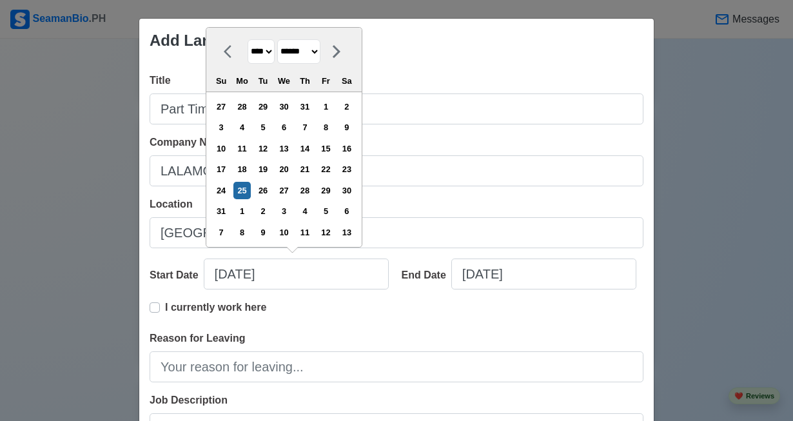
select select "****"
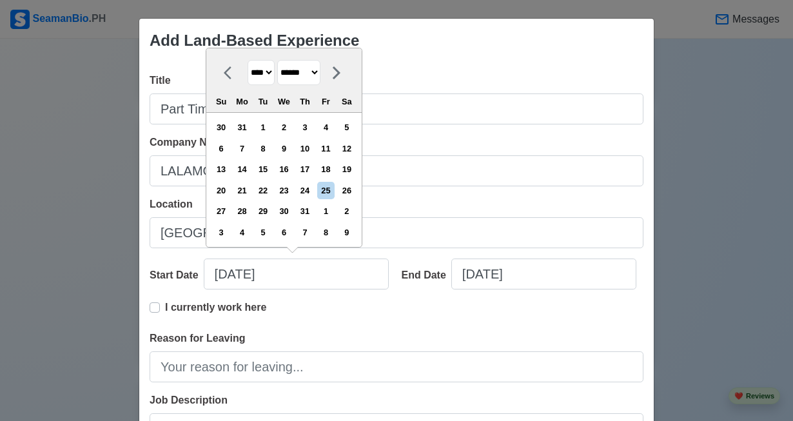
select select "****"
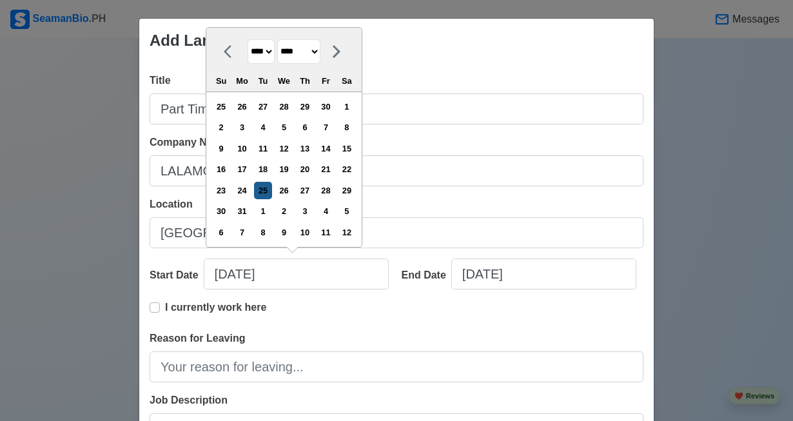
click at [271, 195] on div "25" at bounding box center [262, 190] width 17 height 17
type input "[DATE]"
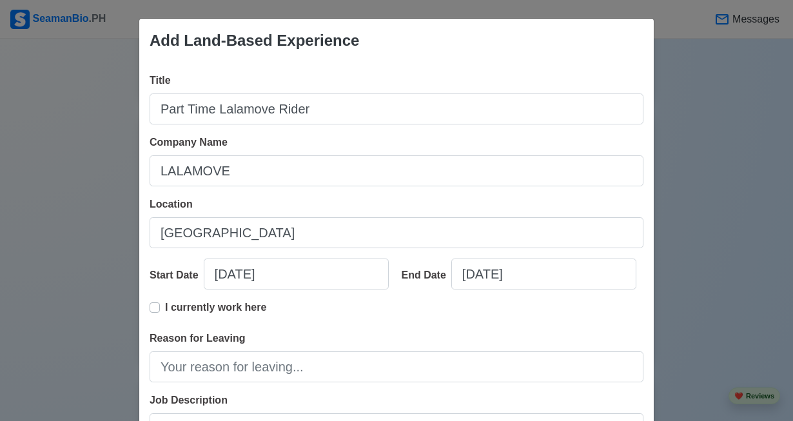
click at [232, 304] on p "I currently work here" at bounding box center [215, 307] width 101 height 15
type input "[DATE]"
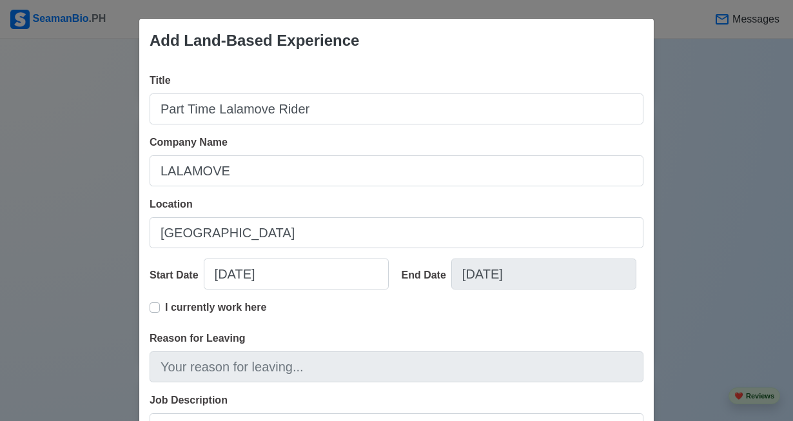
click at [346, 366] on input "Reason for Leaving" at bounding box center [397, 366] width 494 height 31
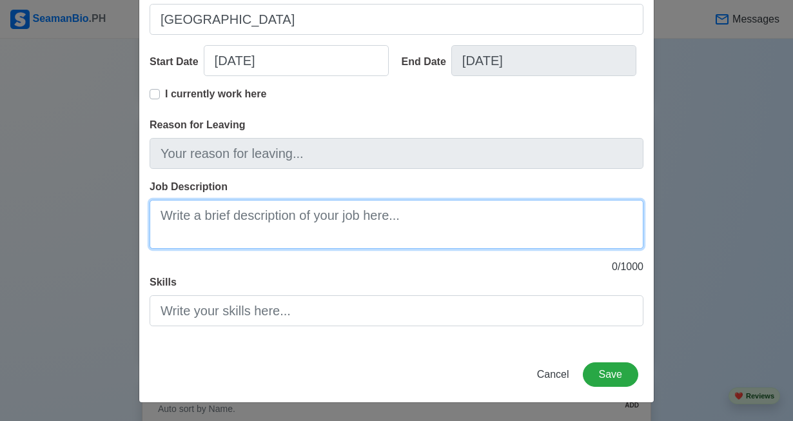
click at [515, 217] on textarea "Job Description" at bounding box center [397, 224] width 494 height 49
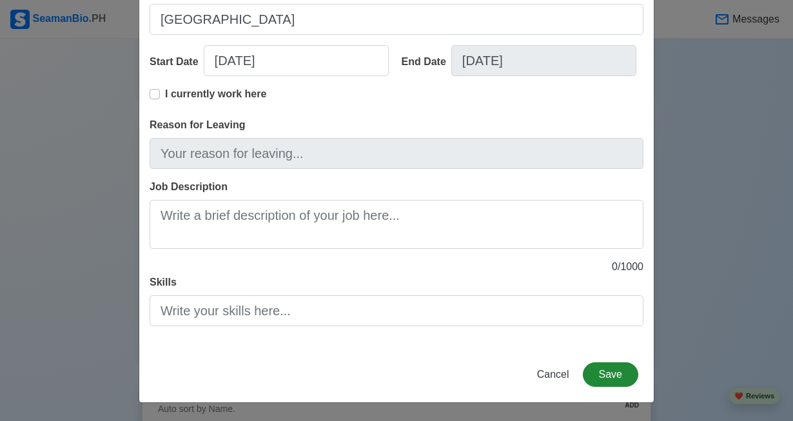
click at [626, 382] on button "Save" at bounding box center [610, 374] width 55 height 24
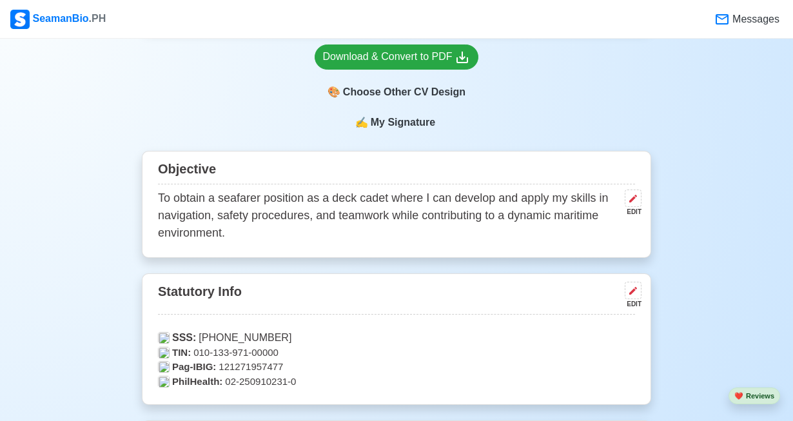
scroll to position [490, 0]
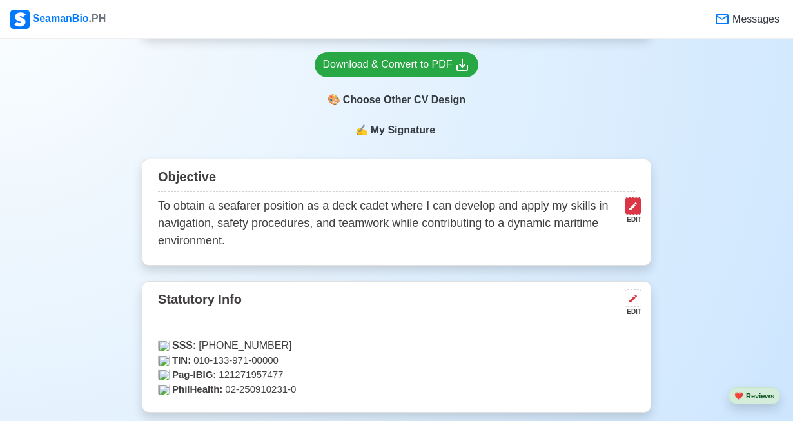
click at [637, 211] on icon at bounding box center [633, 206] width 10 height 10
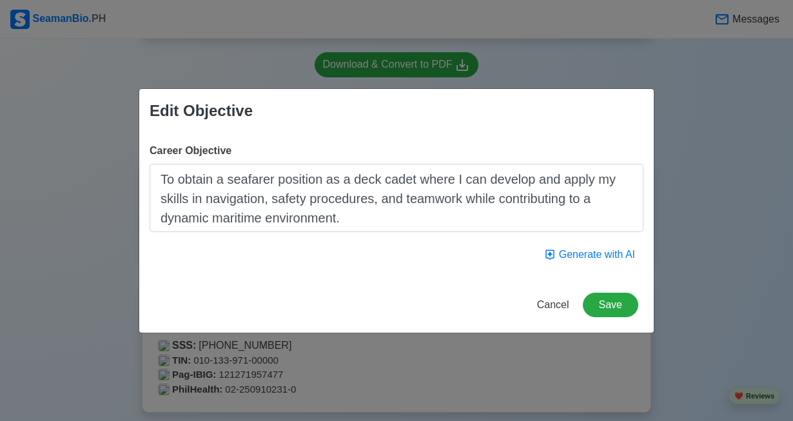
click at [598, 253] on button "Generate with AI" at bounding box center [590, 254] width 108 height 24
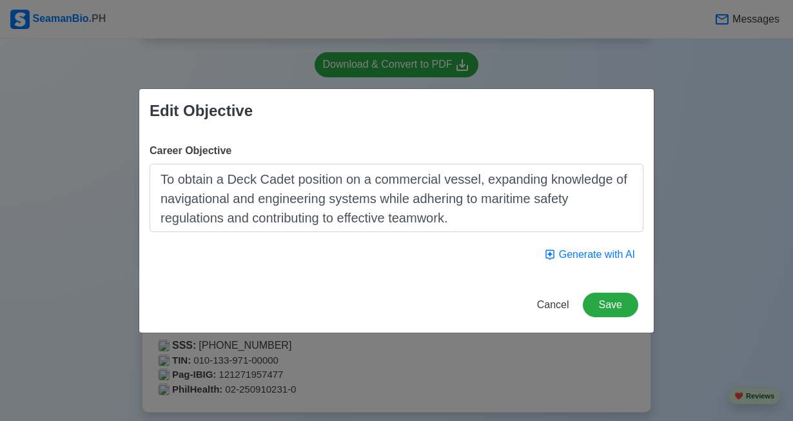
click at [598, 253] on button "Generate with AI" at bounding box center [590, 254] width 108 height 24
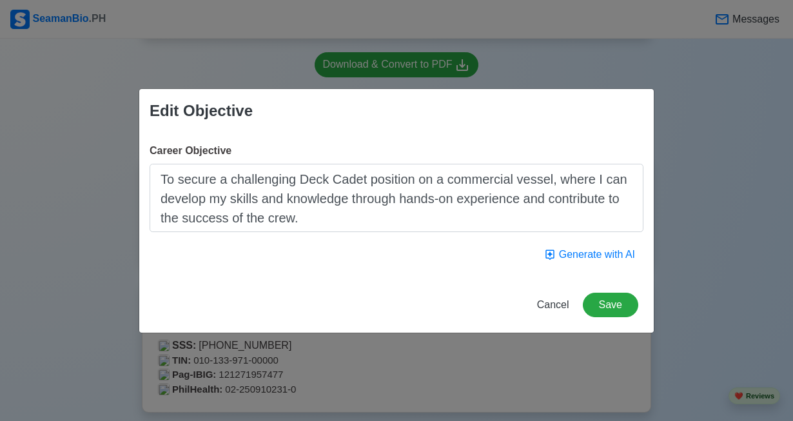
click at [598, 253] on button "Generate with AI" at bounding box center [590, 254] width 108 height 24
type textarea "To contribute to the navigation, safety, and environmental protection on mercha…"
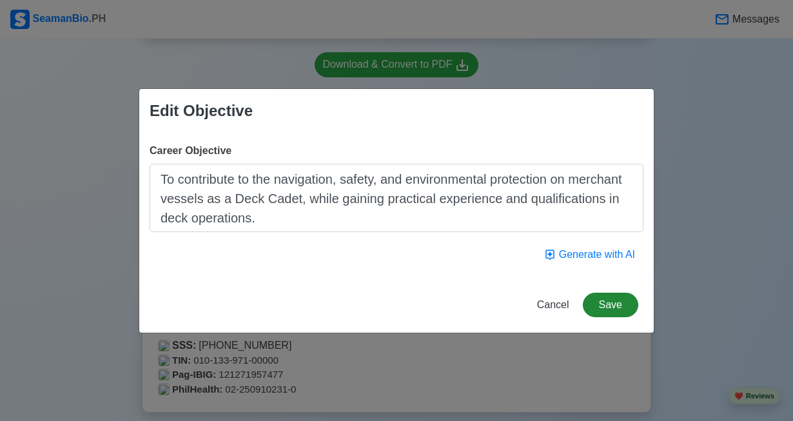
click at [610, 305] on button "Save" at bounding box center [610, 305] width 55 height 24
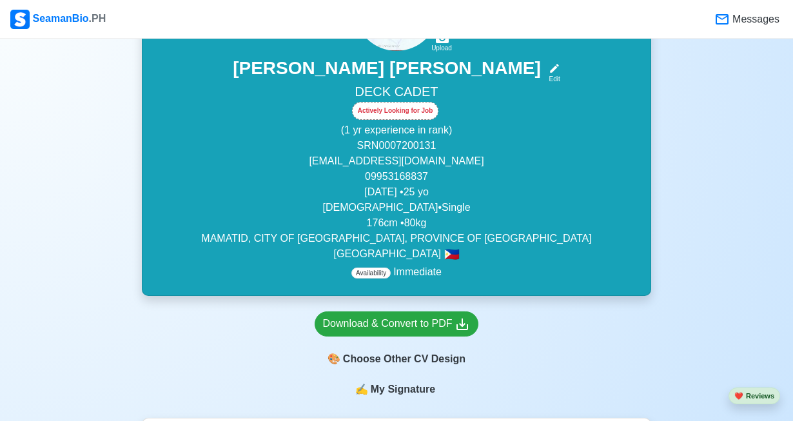
scroll to position [233, 0]
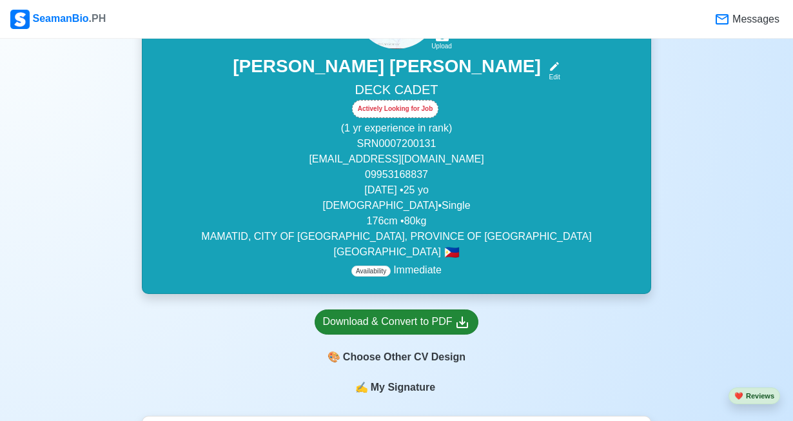
click at [396, 319] on div "Download & Convert to PDF" at bounding box center [397, 322] width 148 height 16
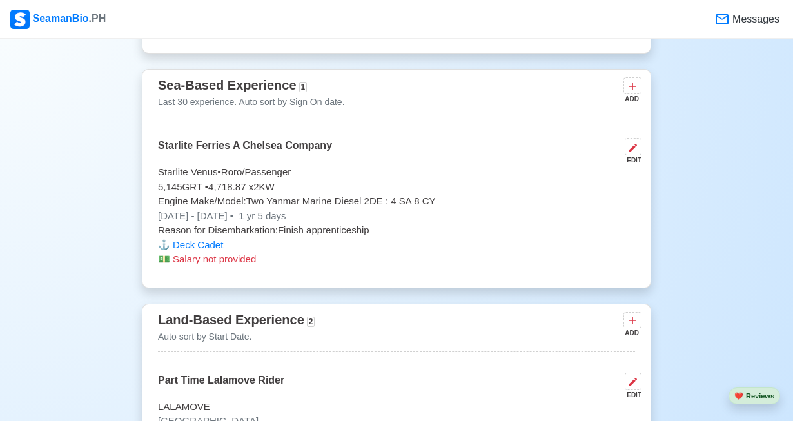
scroll to position [2548, 0]
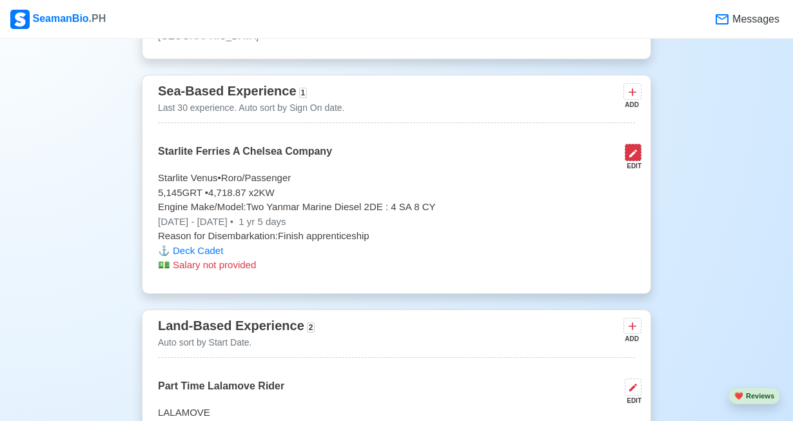
click at [637, 148] on icon at bounding box center [633, 153] width 10 height 10
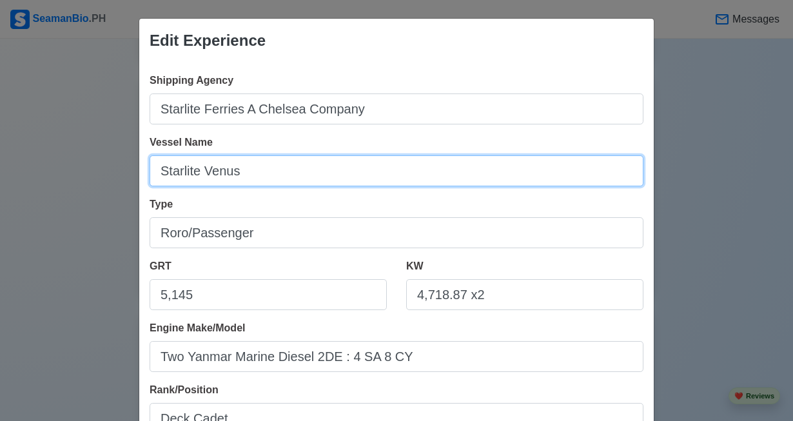
click at [162, 173] on input "Starlite Venus" at bounding box center [397, 170] width 494 height 31
type input "MV. Starlite Venus"
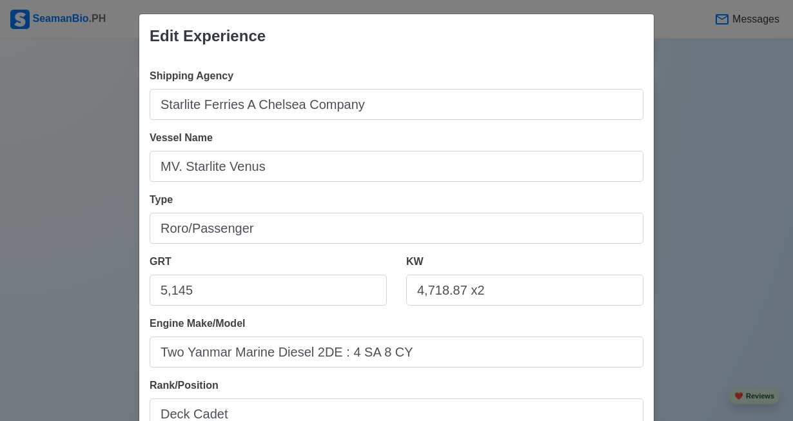
scroll to position [259, 0]
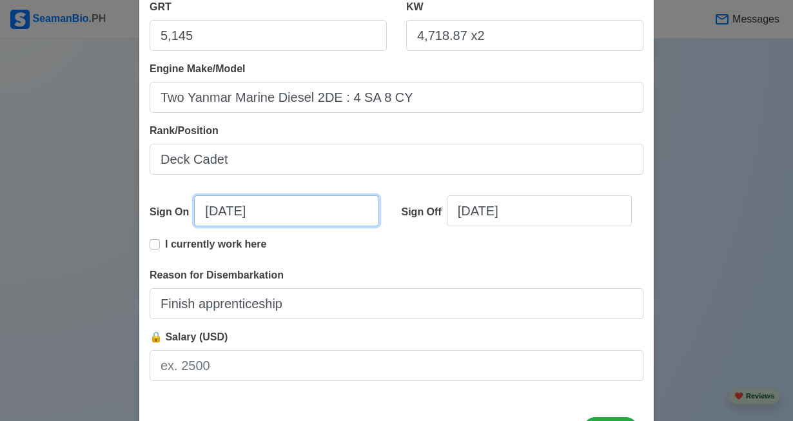
select select "****"
drag, startPoint x: 790, startPoint y: 155, endPoint x: 787, endPoint y: 166, distance: 11.3
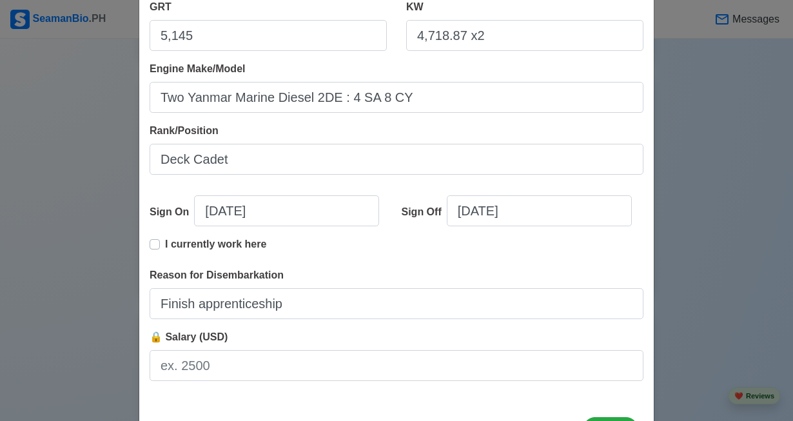
click at [773, 165] on div "Edit Experience Shipping Agency Starlite Ferries A Chelsea Company Vessel Name …" at bounding box center [396, 210] width 793 height 421
click at [773, 167] on div "Edit Experience Shipping Agency Starlite Ferries A Chelsea Company Vessel Name …" at bounding box center [396, 210] width 793 height 421
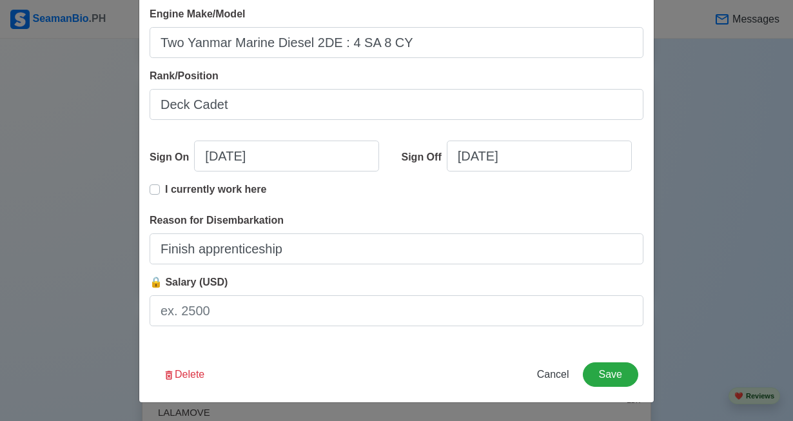
scroll to position [314, 0]
click at [609, 369] on button "Save" at bounding box center [610, 374] width 55 height 24
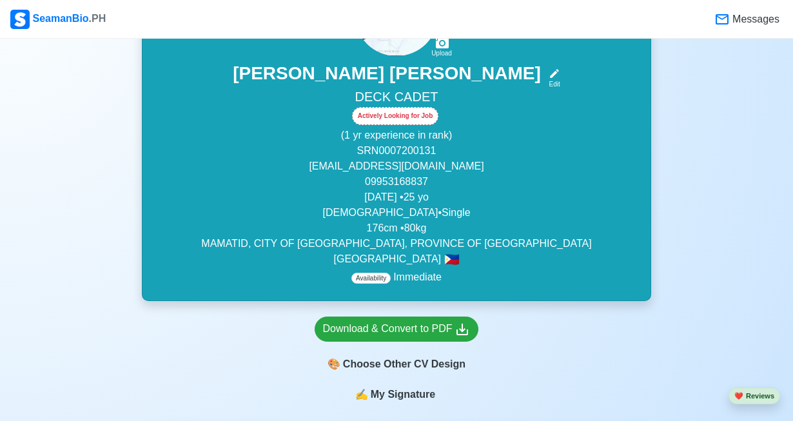
scroll to position [227, 0]
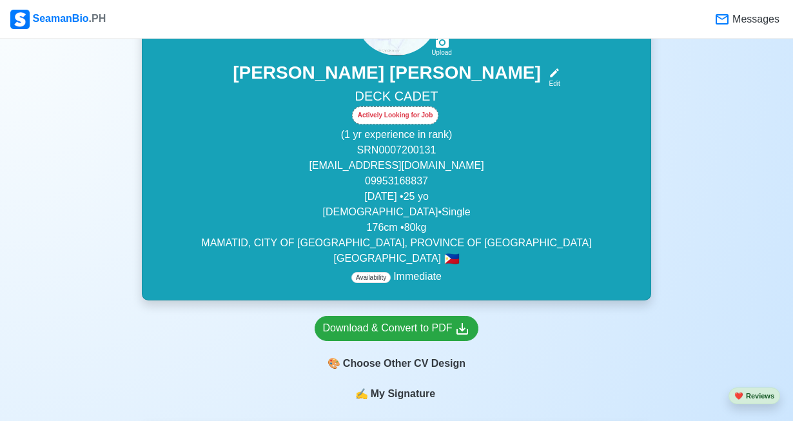
click at [417, 119] on div "Actively Looking for Job" at bounding box center [395, 115] width 87 height 18
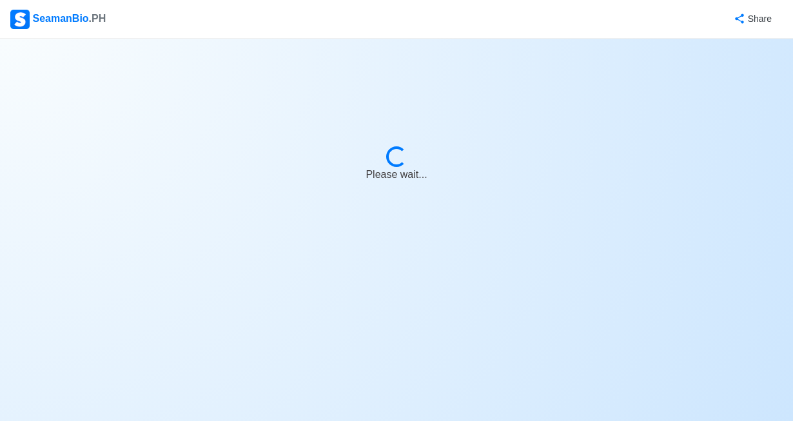
select select "Actively Looking for Job"
select select "Visible for Hiring"
select select "Single"
select select "[DEMOGRAPHIC_DATA]"
select select "PH"
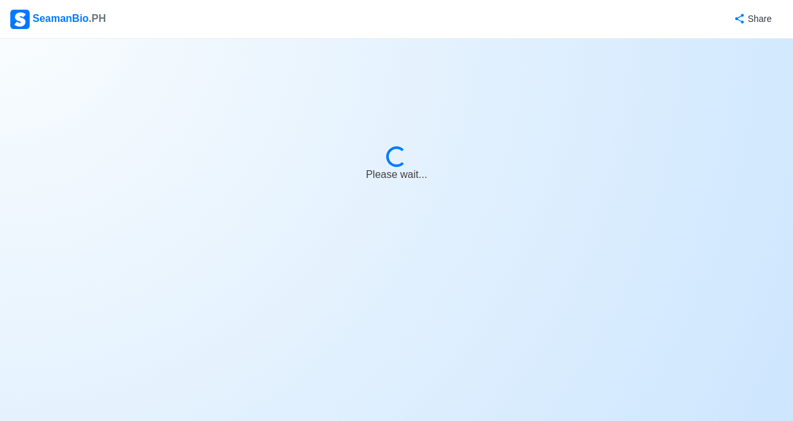
select select "1"
select select "0"
select select "4102416000000"
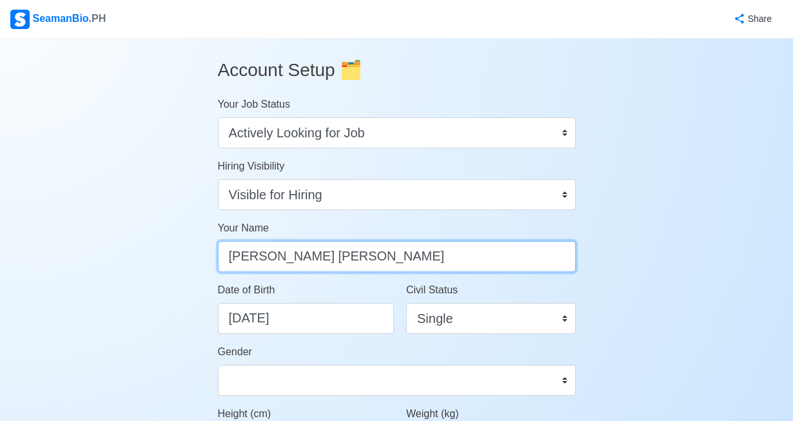
click at [291, 257] on input "[PERSON_NAME] [PERSON_NAME]" at bounding box center [397, 256] width 358 height 31
type input "[PERSON_NAME] [PERSON_NAME]"
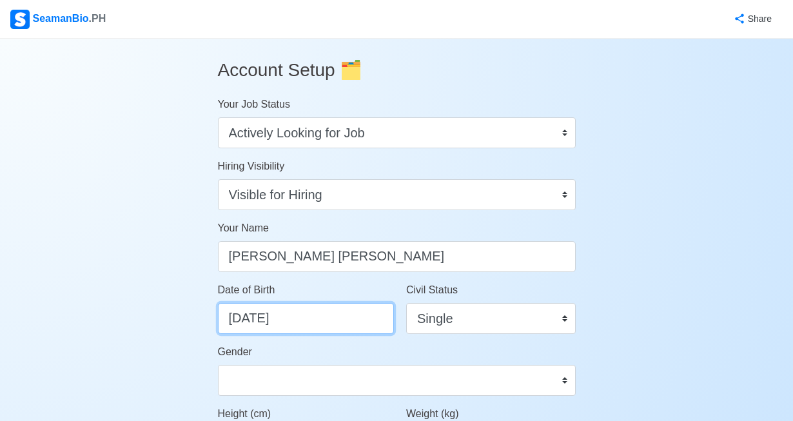
select select "****"
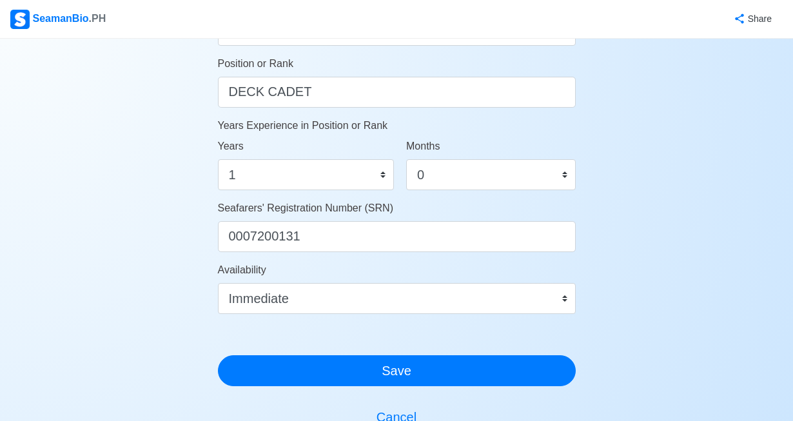
scroll to position [655, 0]
